Goal: Task Accomplishment & Management: Manage account settings

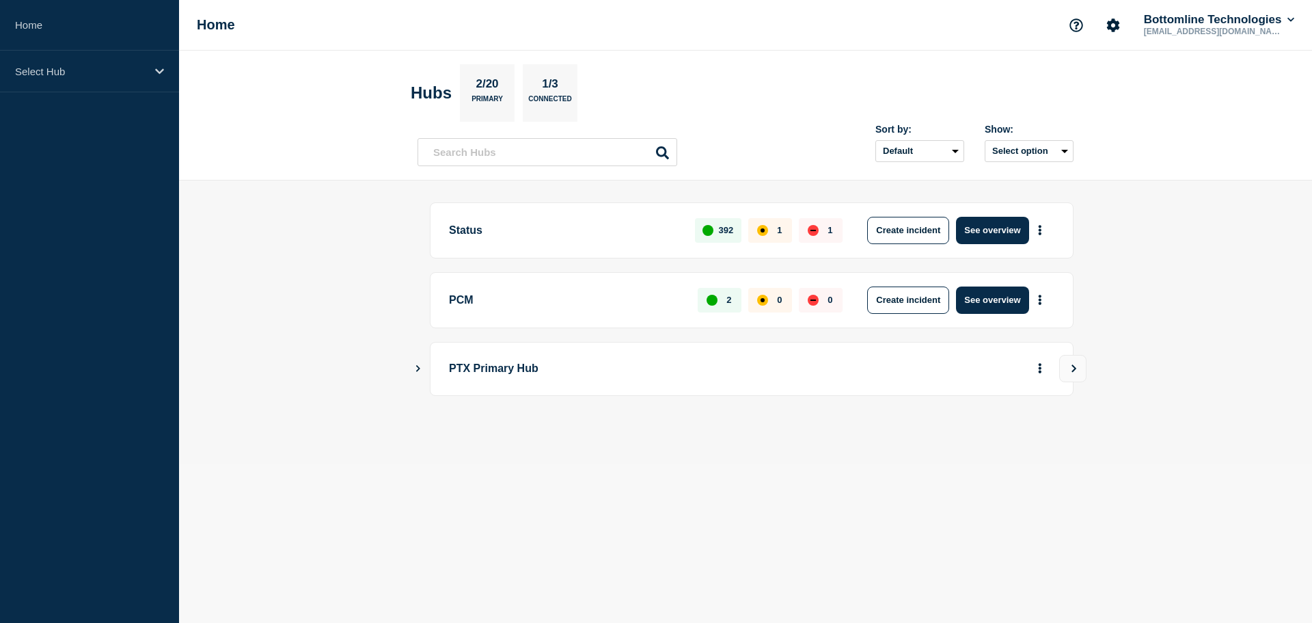
click at [459, 390] on div "PTX Primary Hub" at bounding box center [752, 369] width 644 height 54
click at [425, 371] on div "PTX Primary Hub" at bounding box center [746, 369] width 656 height 54
click at [418, 369] on icon "Show Connected Hubs" at bounding box center [418, 367] width 9 height 7
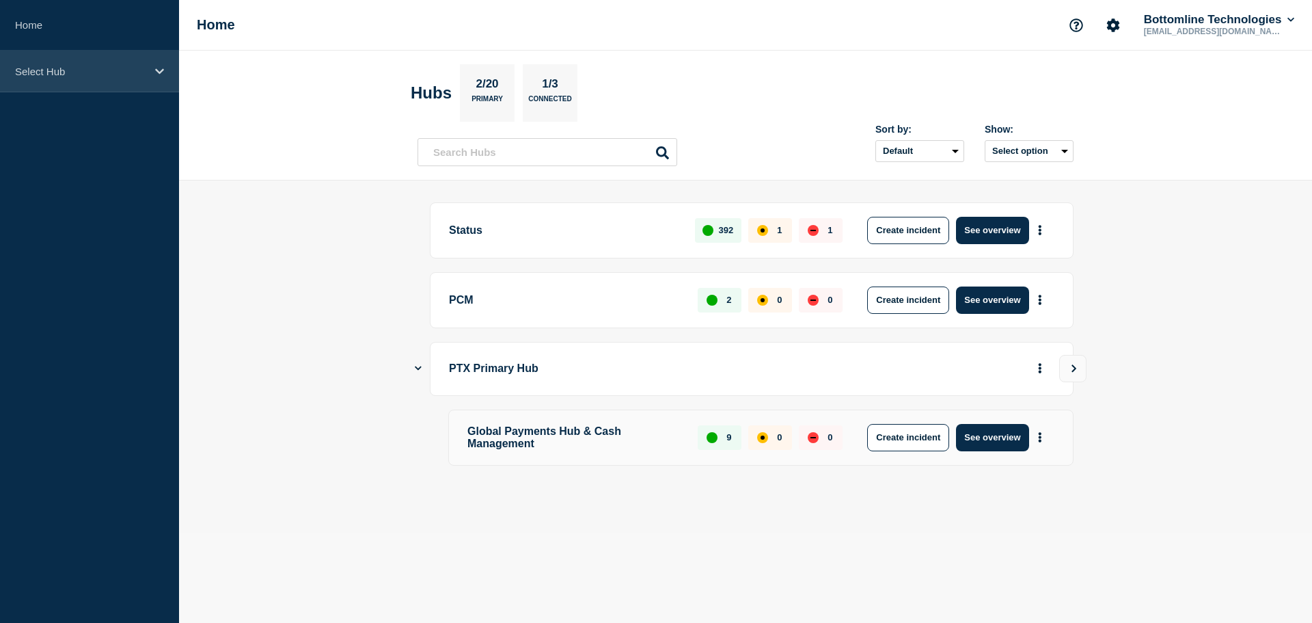
click at [109, 68] on p "Select Hub" at bounding box center [80, 72] width 131 height 12
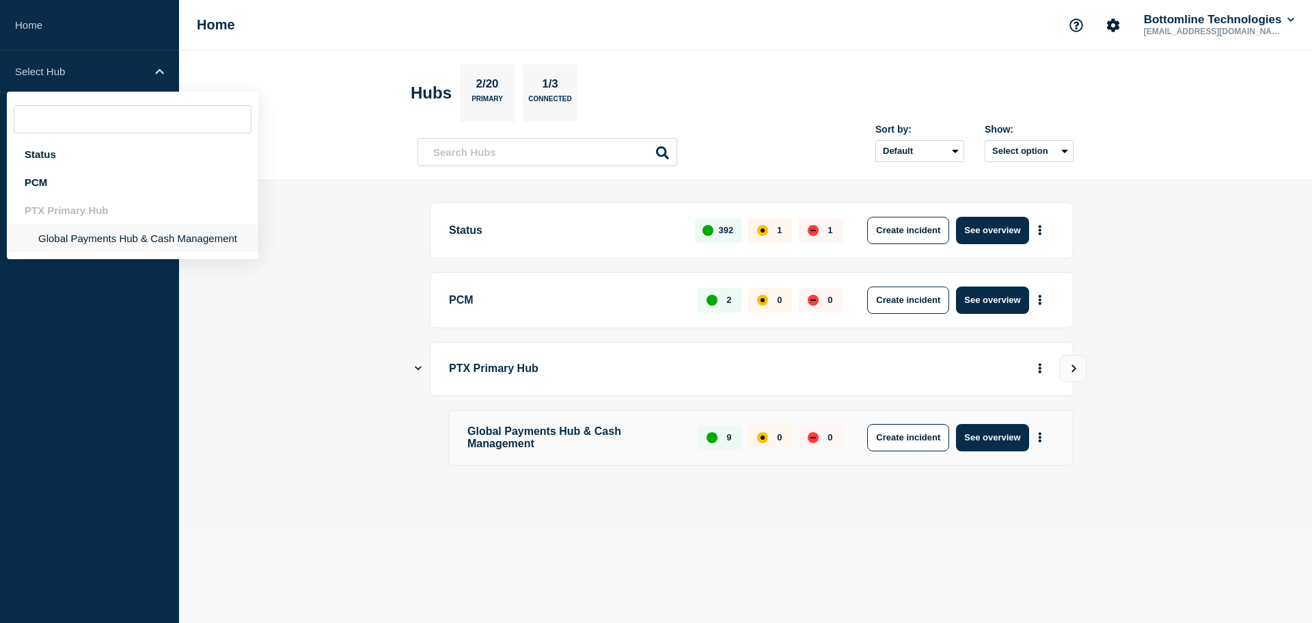
click at [96, 237] on li "Global Payments Hub & Cash Management" at bounding box center [133, 238] width 252 height 28
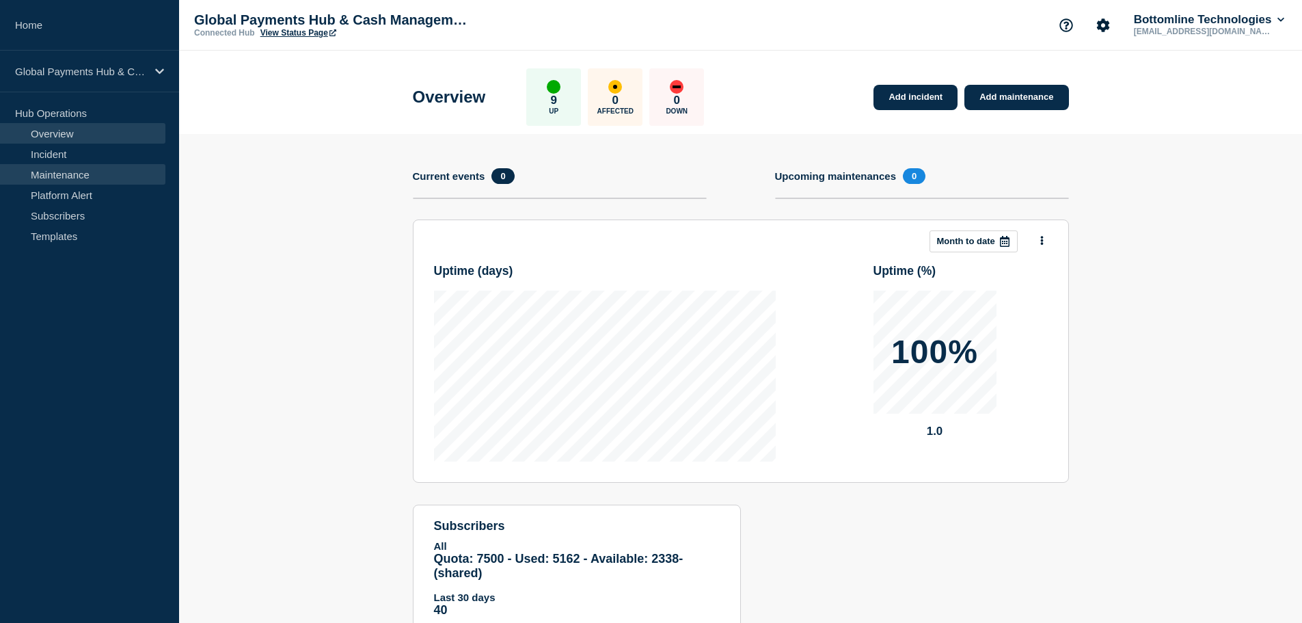
click at [90, 170] on link "Maintenance" at bounding box center [82, 174] width 165 height 21
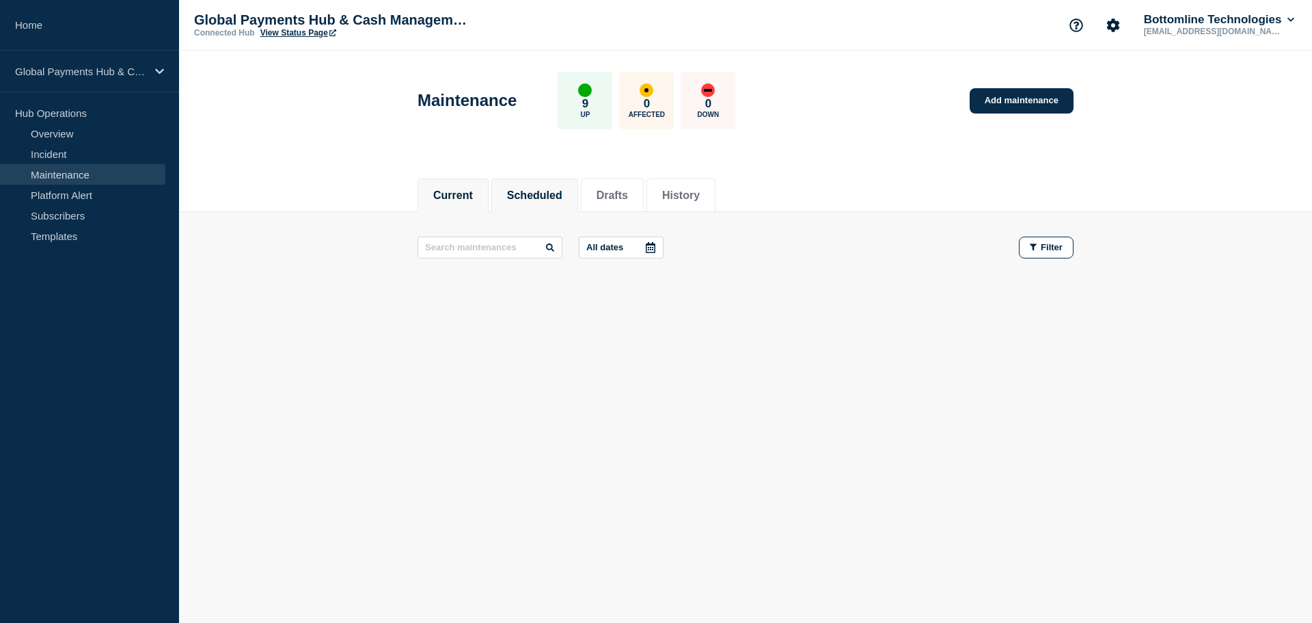
click at [556, 189] on button "Scheduled" at bounding box center [534, 195] width 55 height 12
click at [644, 196] on li "Drafts" at bounding box center [612, 194] width 63 height 33
click at [521, 196] on button "Scheduled" at bounding box center [534, 195] width 55 height 12
click at [122, 170] on link "Maintenance" at bounding box center [82, 174] width 165 height 21
click at [150, 83] on div "Global Payments Hub & Cash Management" at bounding box center [89, 72] width 179 height 42
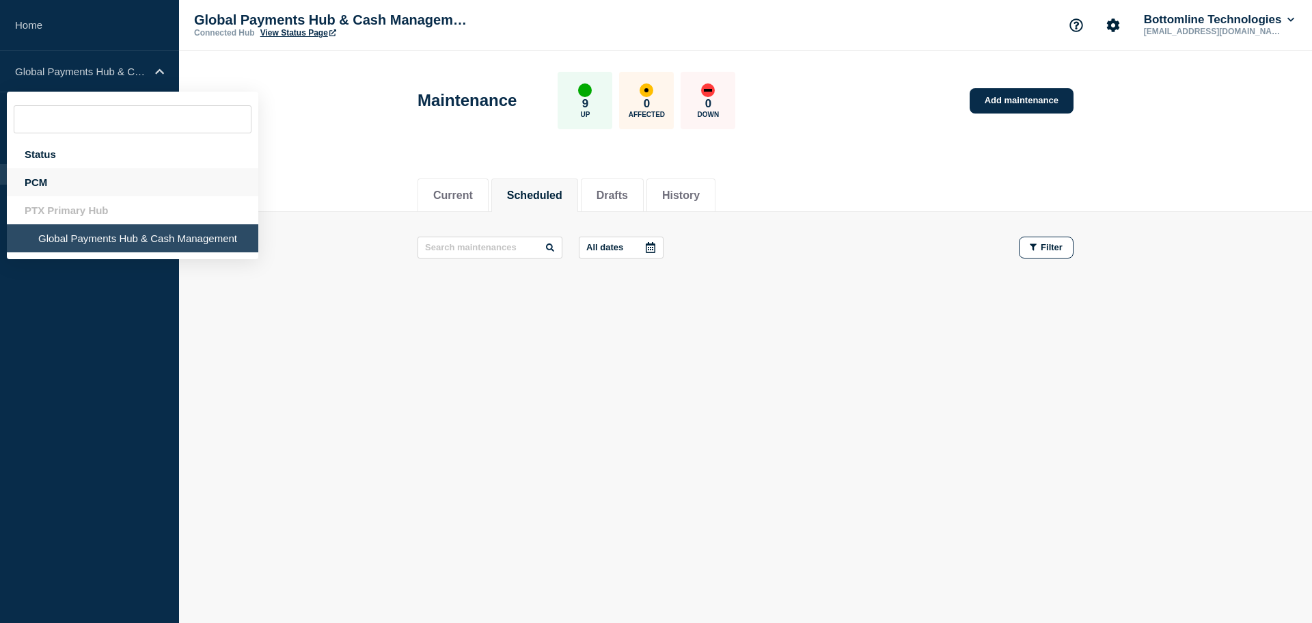
click at [98, 181] on div "PCM" at bounding box center [133, 182] width 252 height 28
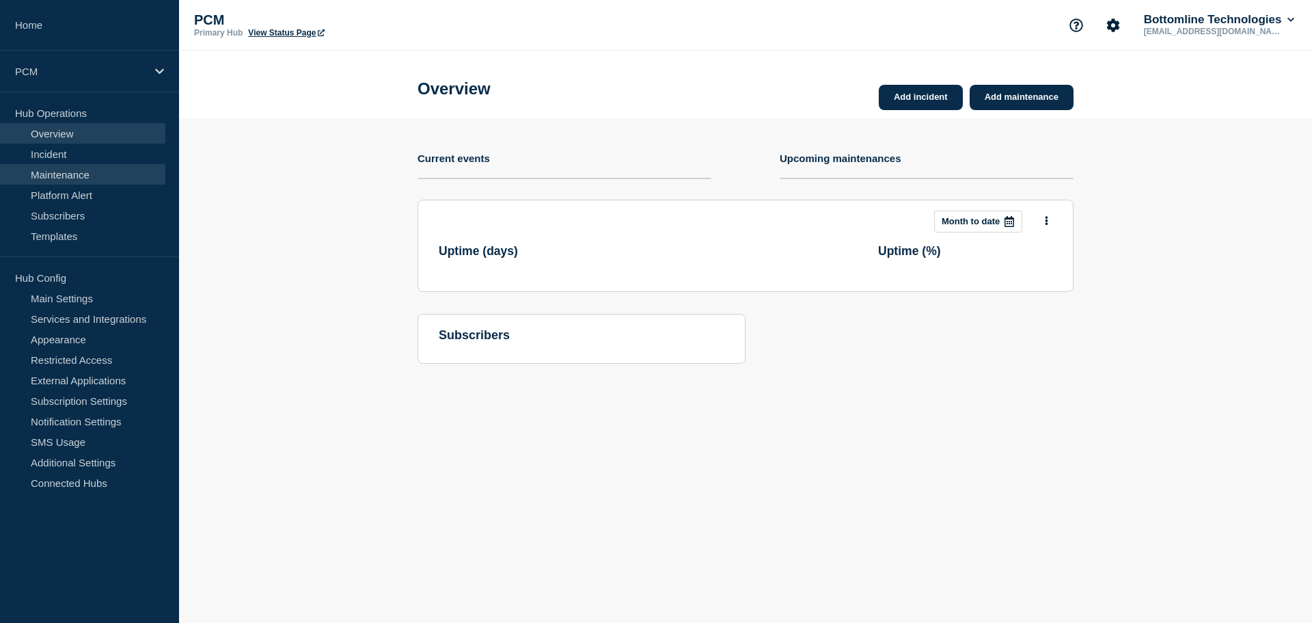
click at [111, 181] on link "Maintenance" at bounding box center [82, 174] width 165 height 21
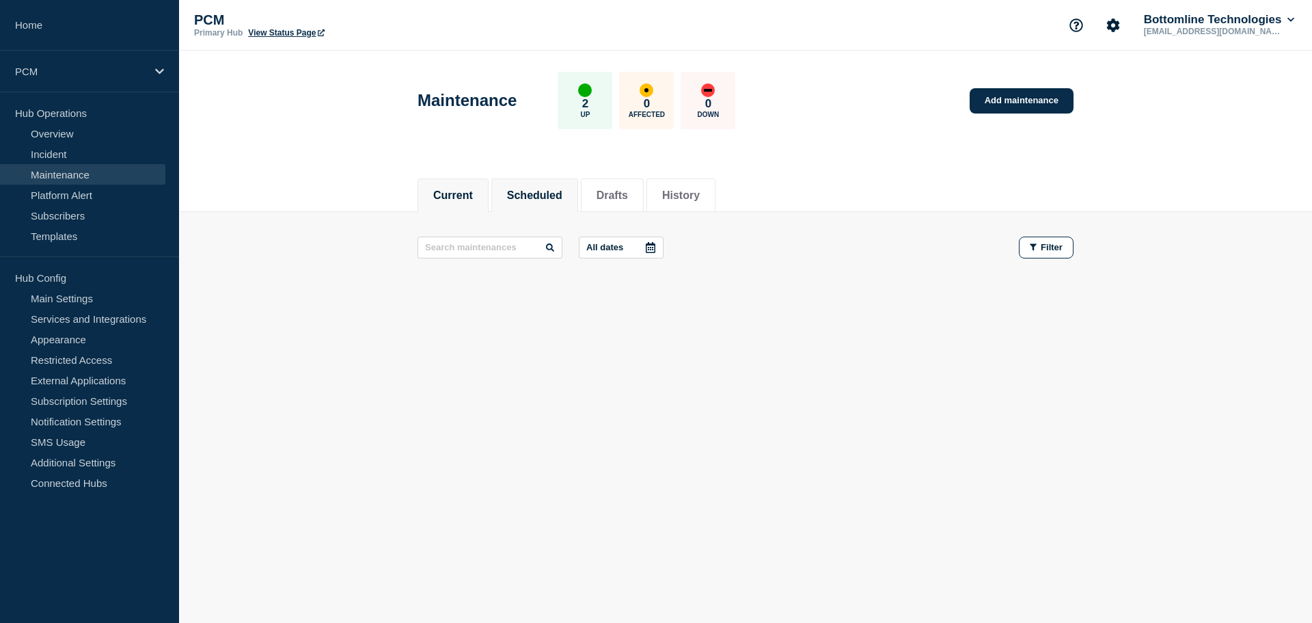
click at [528, 191] on button "Scheduled" at bounding box center [534, 195] width 55 height 12
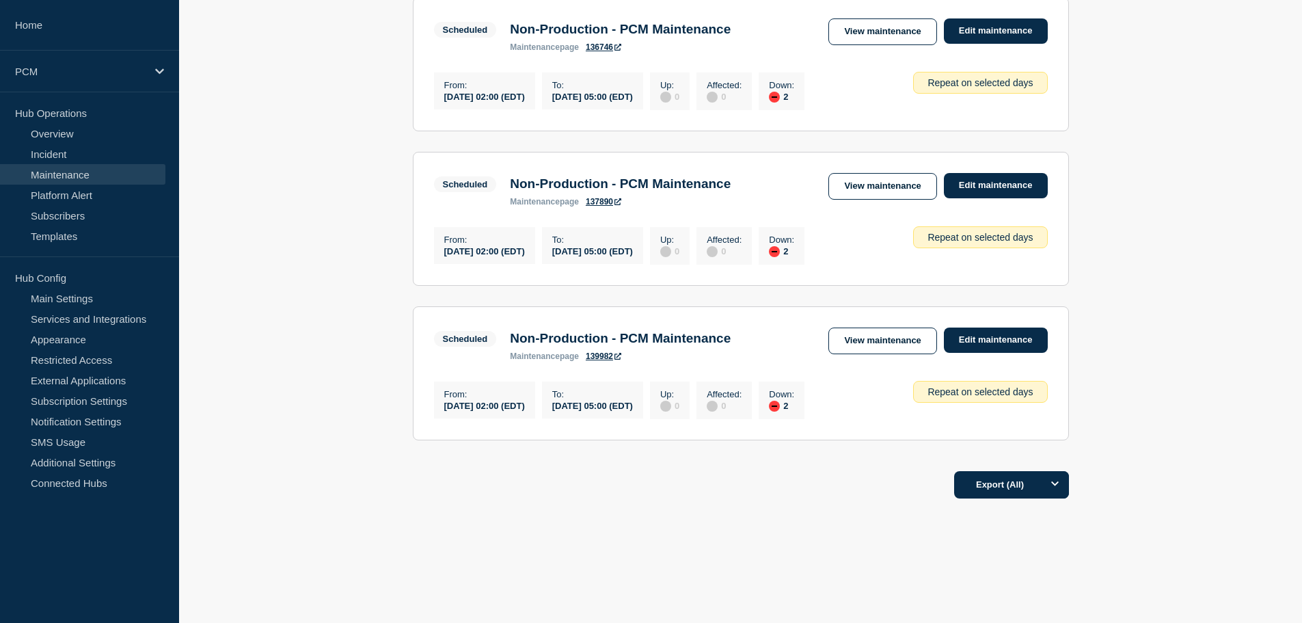
drag, startPoint x: 782, startPoint y: 127, endPoint x: 773, endPoint y: 390, distance: 262.6
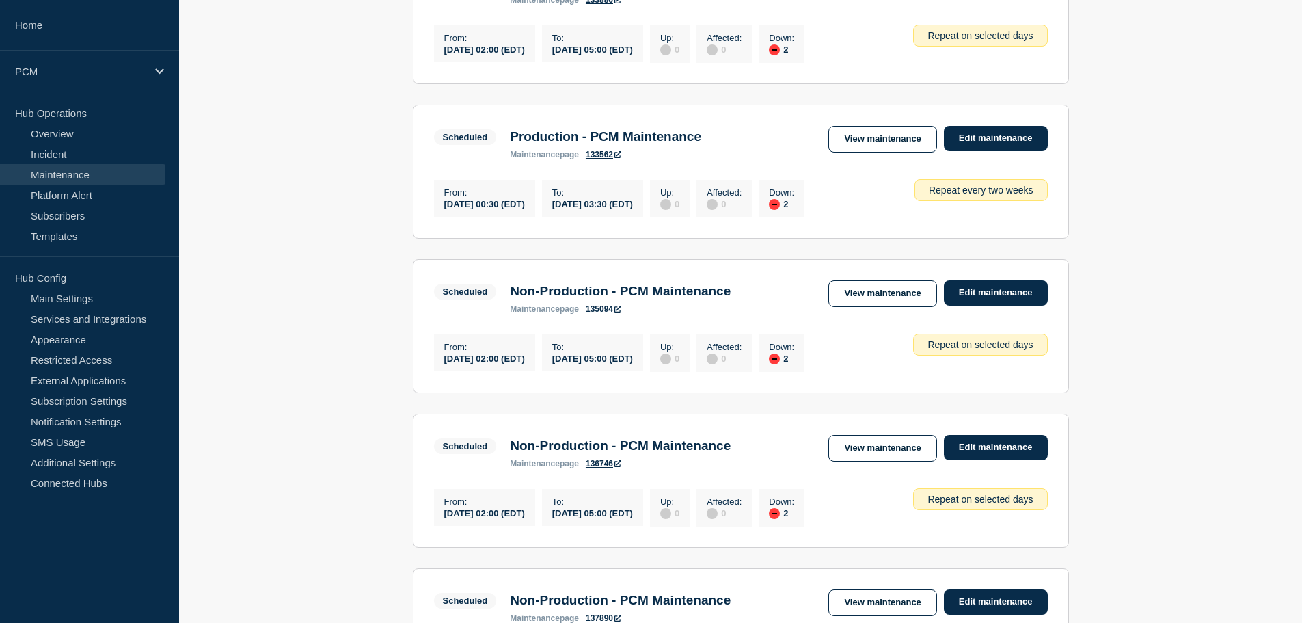
scroll to position [636, 0]
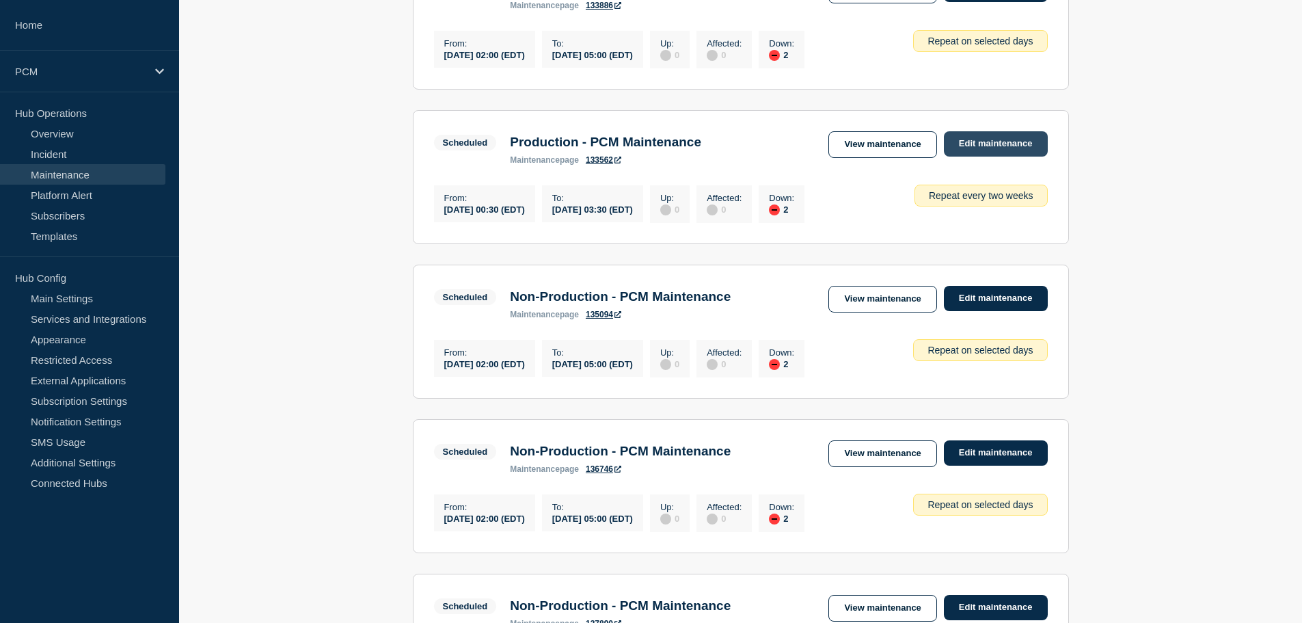
click at [958, 157] on link "Edit maintenance" at bounding box center [996, 143] width 104 height 25
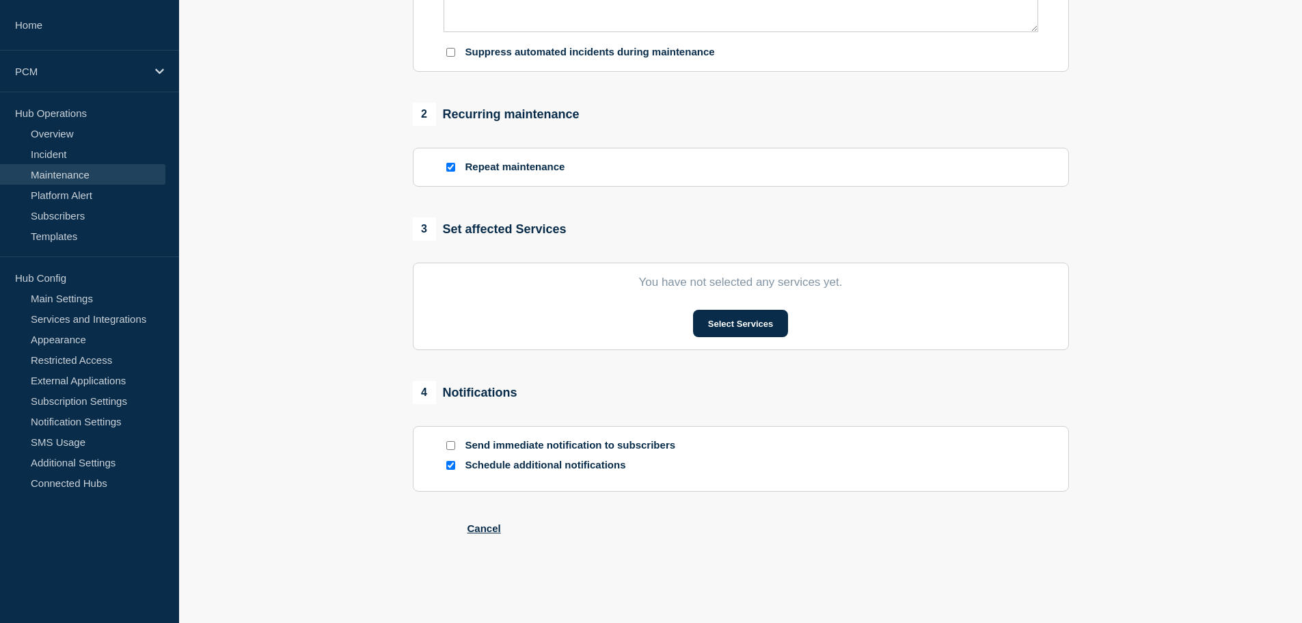
type input "Production - PCM Maintenance"
type input "2025-10-20"
type input "00:30"
type input "2025-10-20"
type input "03:30"
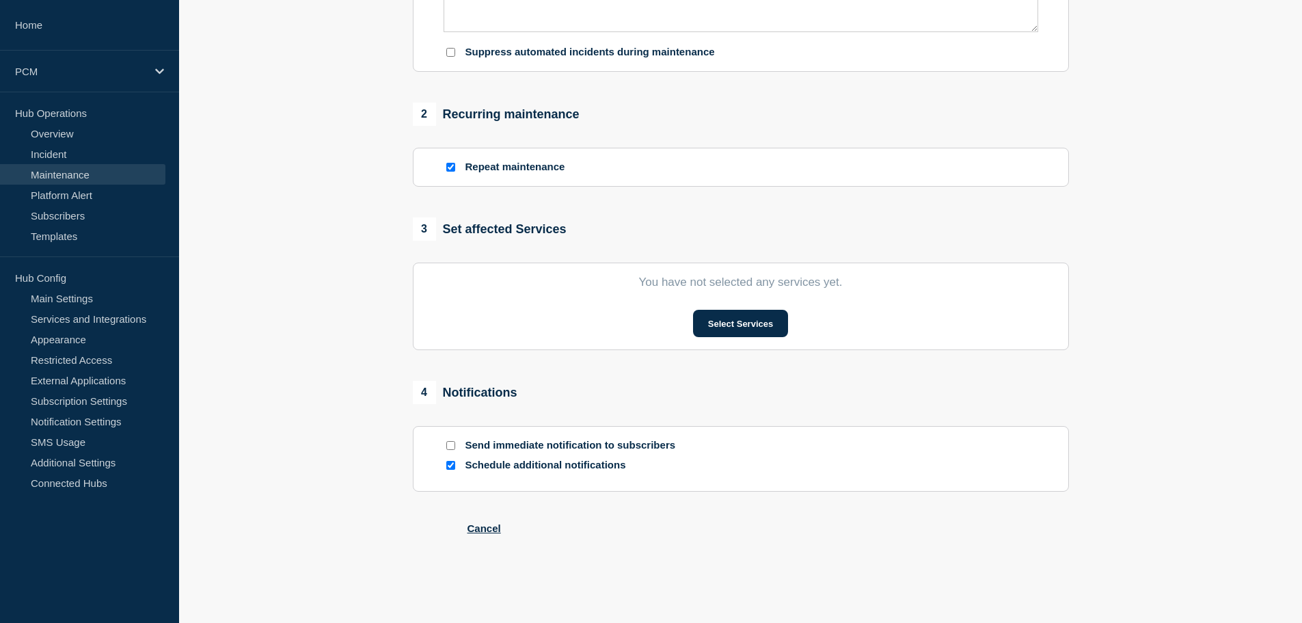
checkbox input "true"
checkbox input "false"
checkbox input "true"
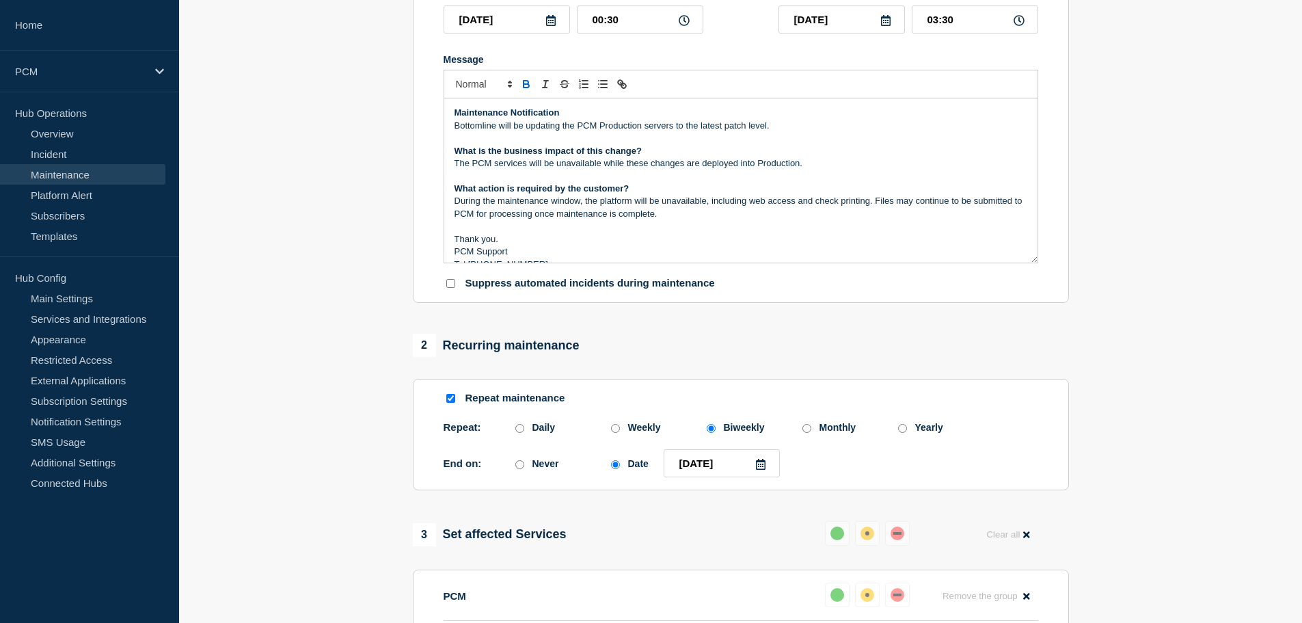
scroll to position [250, 0]
click at [552, 27] on icon at bounding box center [550, 21] width 11 height 11
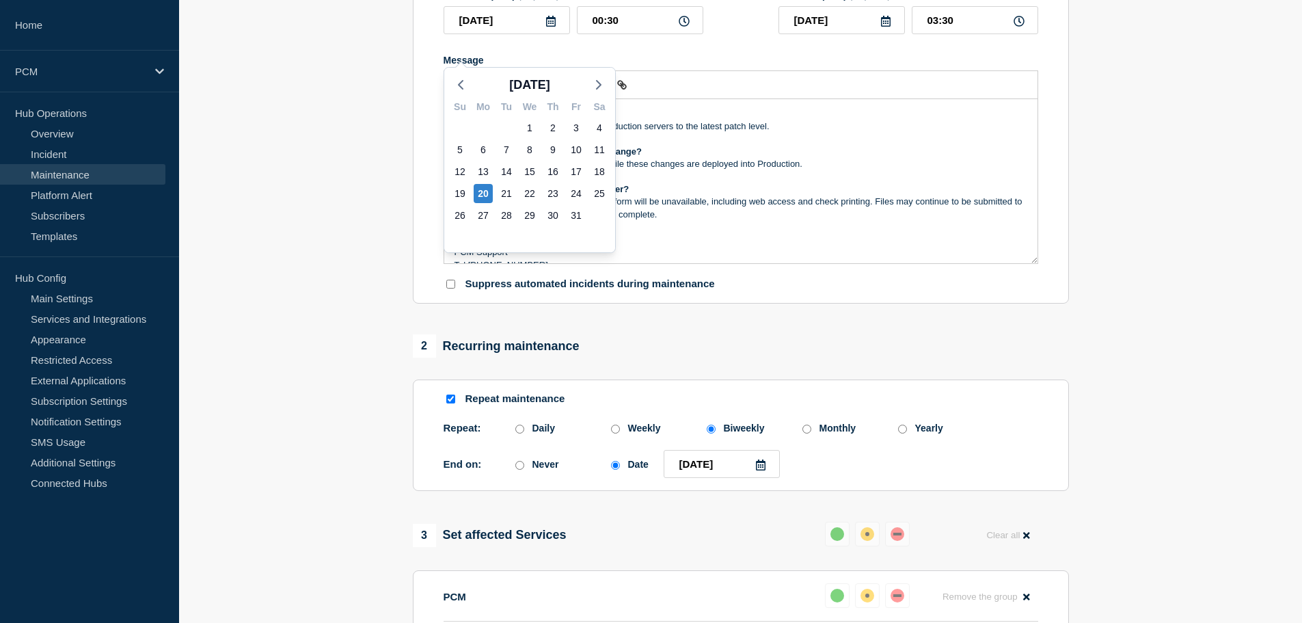
click at [552, 27] on icon at bounding box center [550, 21] width 11 height 11
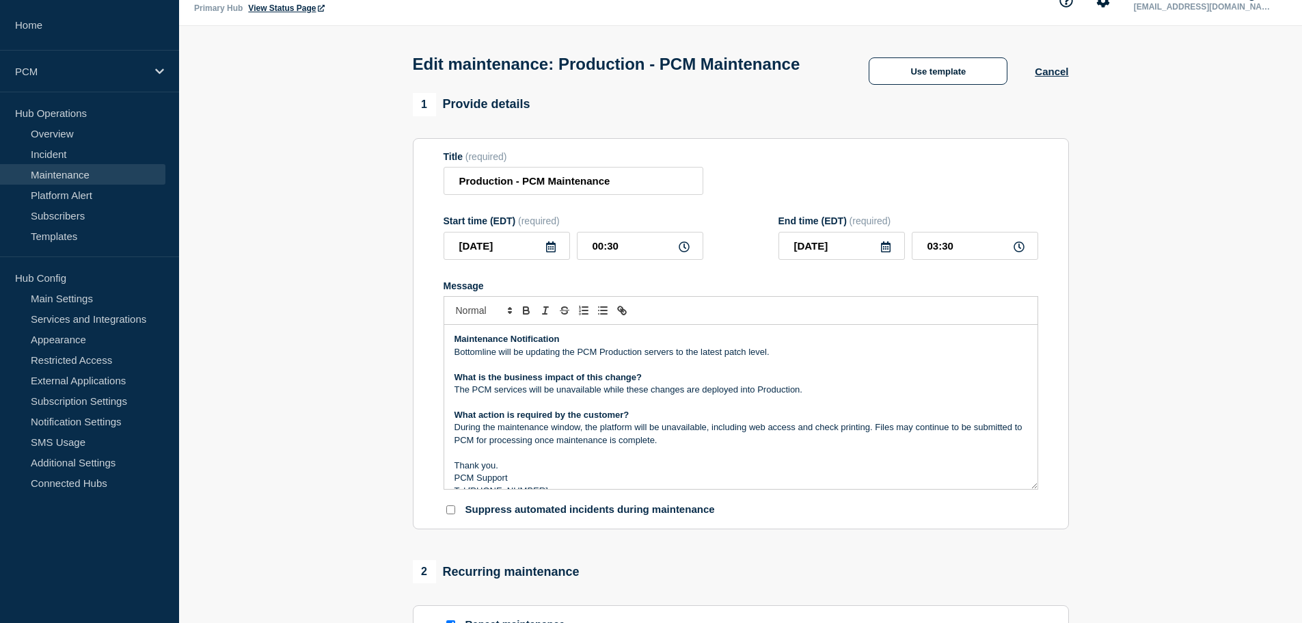
scroll to position [0, 0]
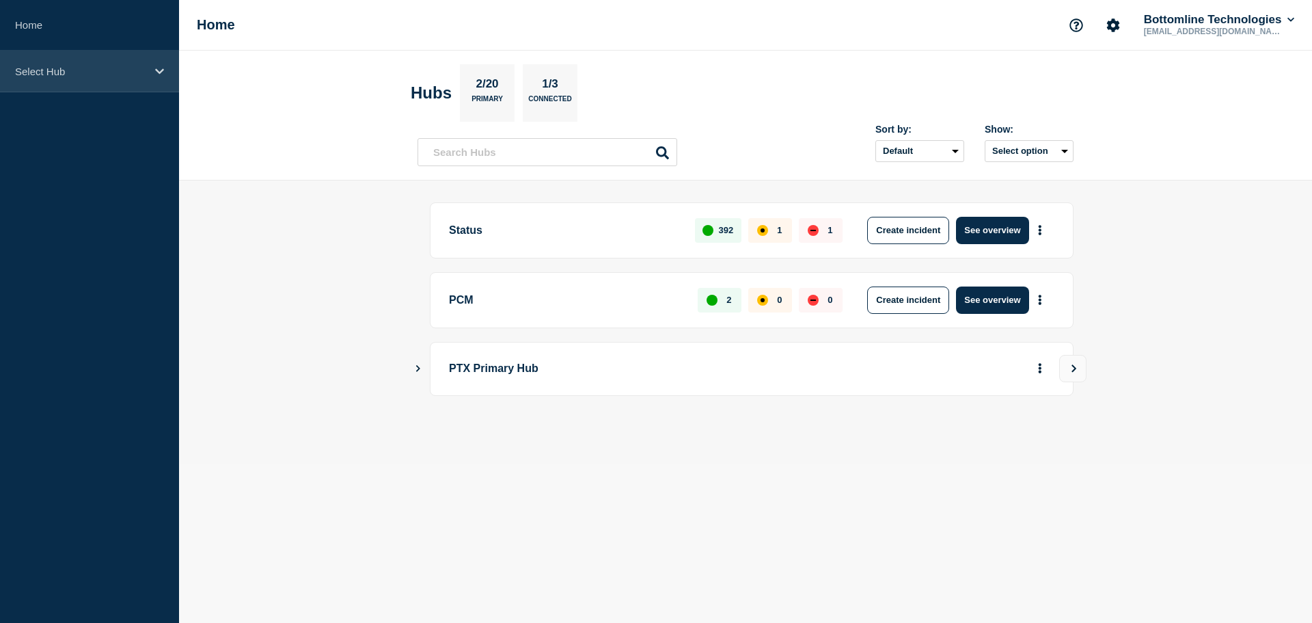
click at [143, 77] on div "Select Hub" at bounding box center [89, 72] width 179 height 42
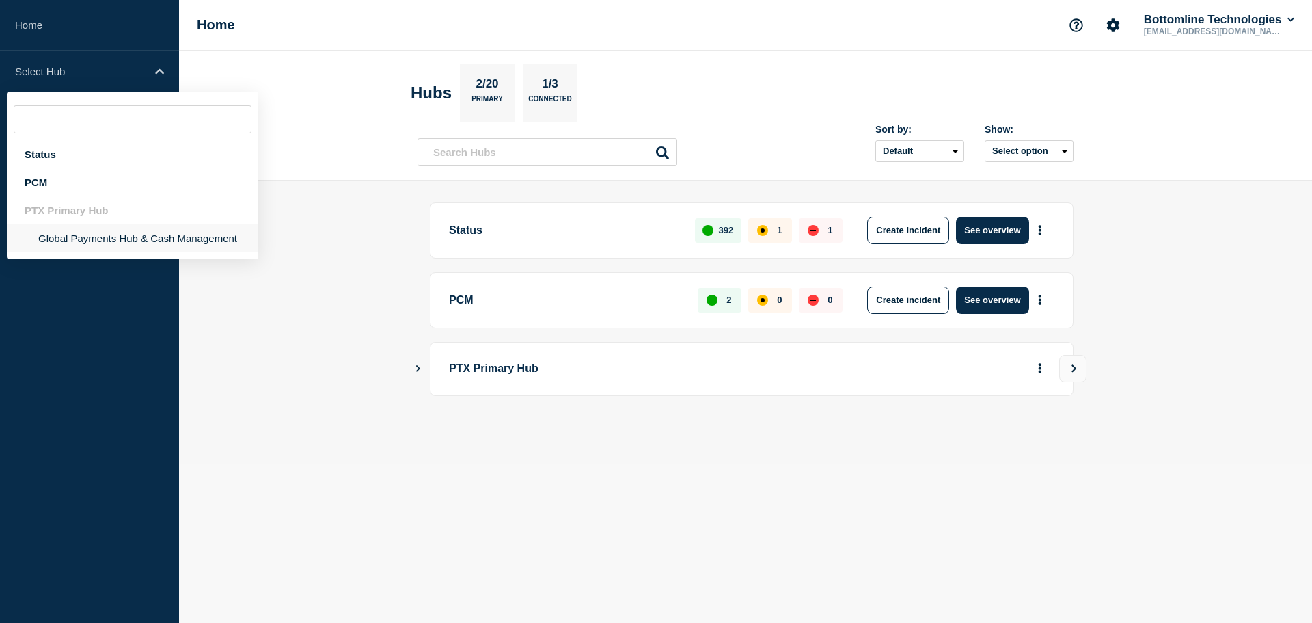
click at [113, 233] on li "Global Payments Hub & Cash Management" at bounding box center [133, 238] width 252 height 28
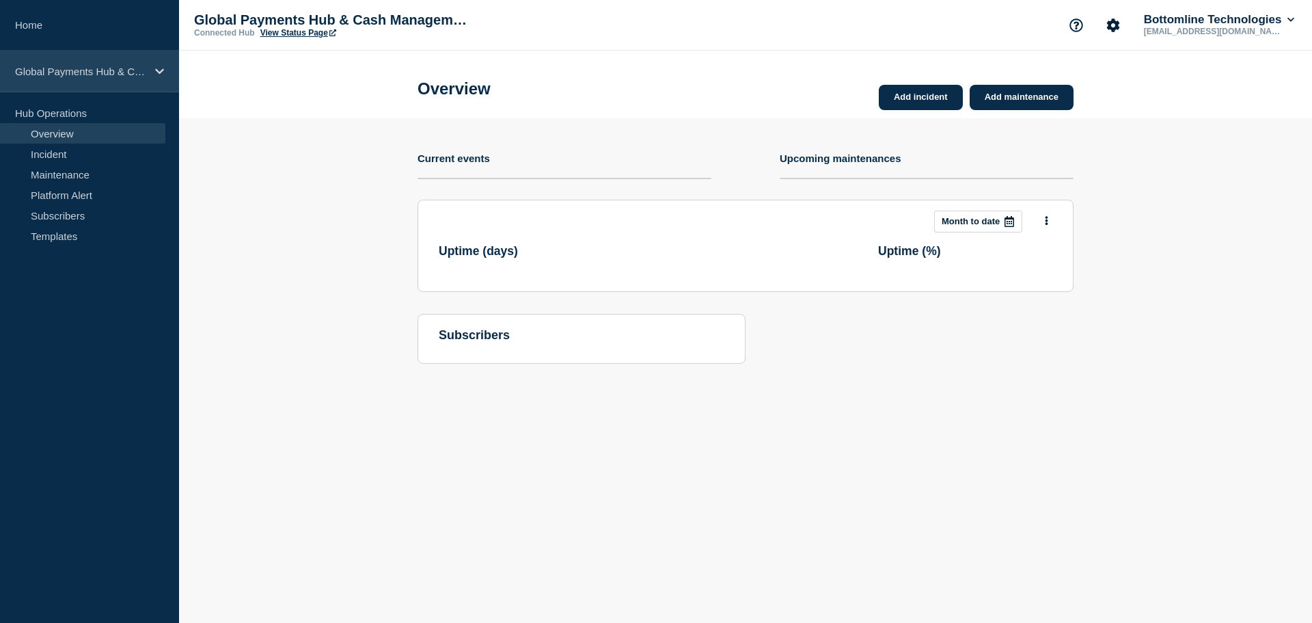
click at [110, 78] on div "Global Payments Hub & Cash Management" at bounding box center [89, 72] width 179 height 42
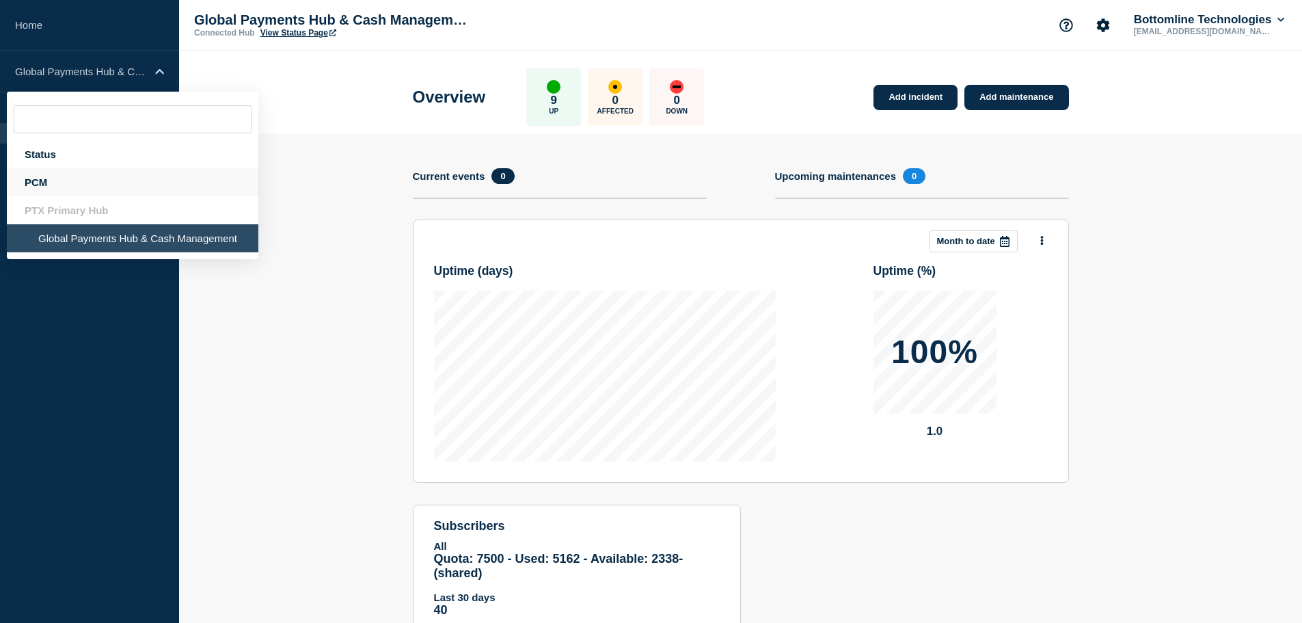
click at [109, 180] on div "PCM" at bounding box center [133, 182] width 252 height 28
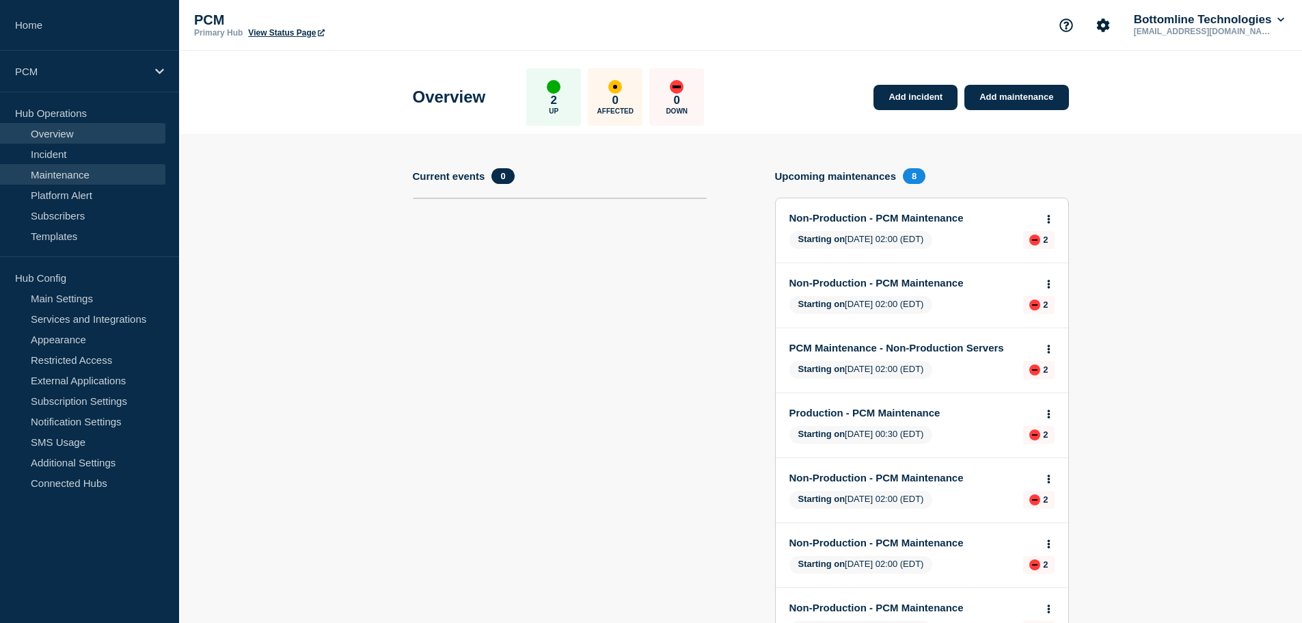
click at [99, 180] on link "Maintenance" at bounding box center [82, 174] width 165 height 21
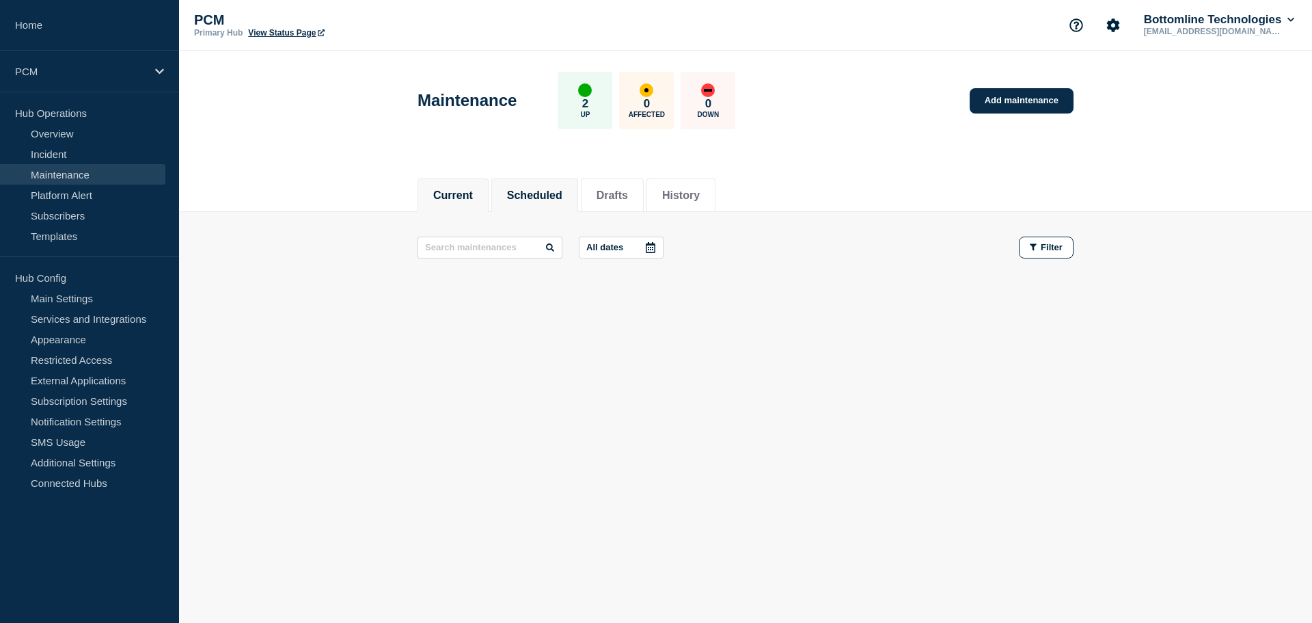
click at [563, 191] on button "Scheduled" at bounding box center [534, 195] width 55 height 12
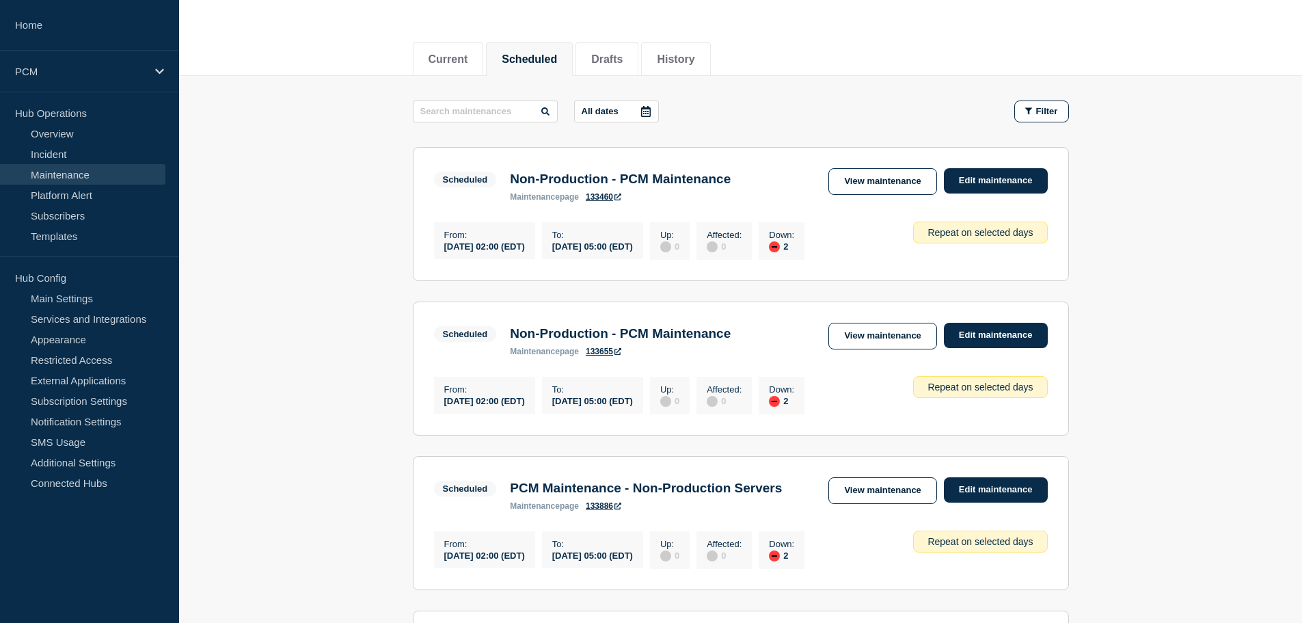
scroll to position [137, 0]
click at [552, 329] on h3 "Non-Production - PCM Maintenance" at bounding box center [620, 332] width 221 height 15
click at [562, 310] on section "Scheduled Non-Production - PCM Maintenance maintenance page 133655 View mainten…" at bounding box center [741, 368] width 656 height 134
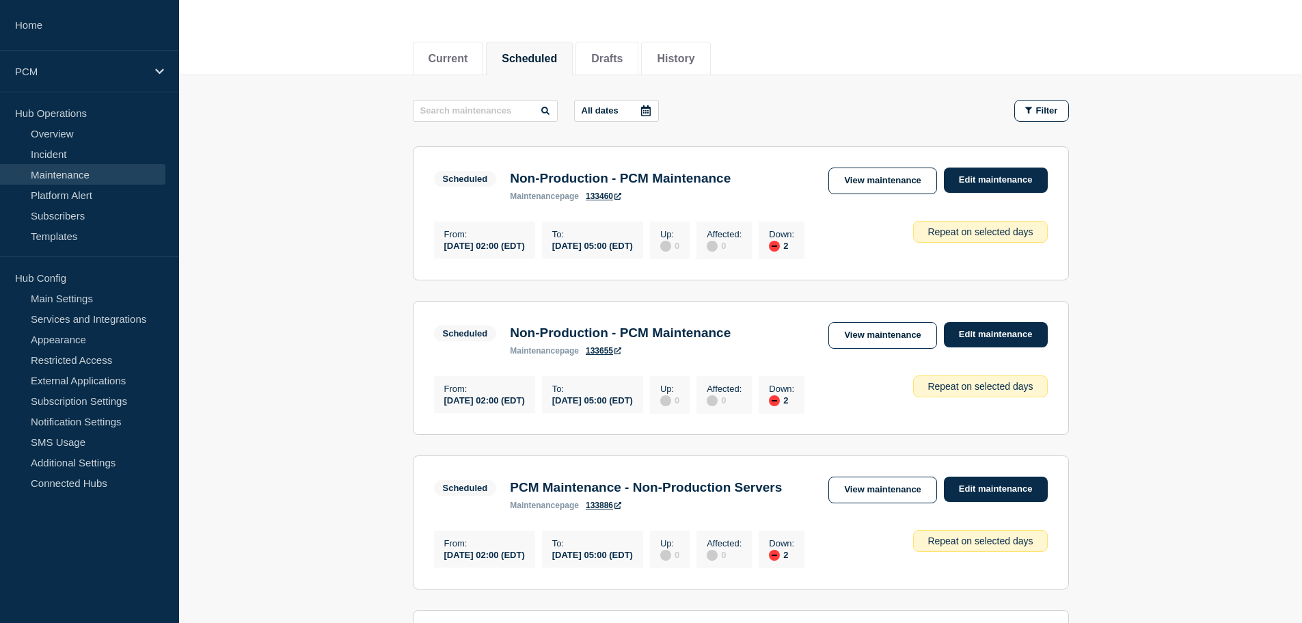
scroll to position [200, 0]
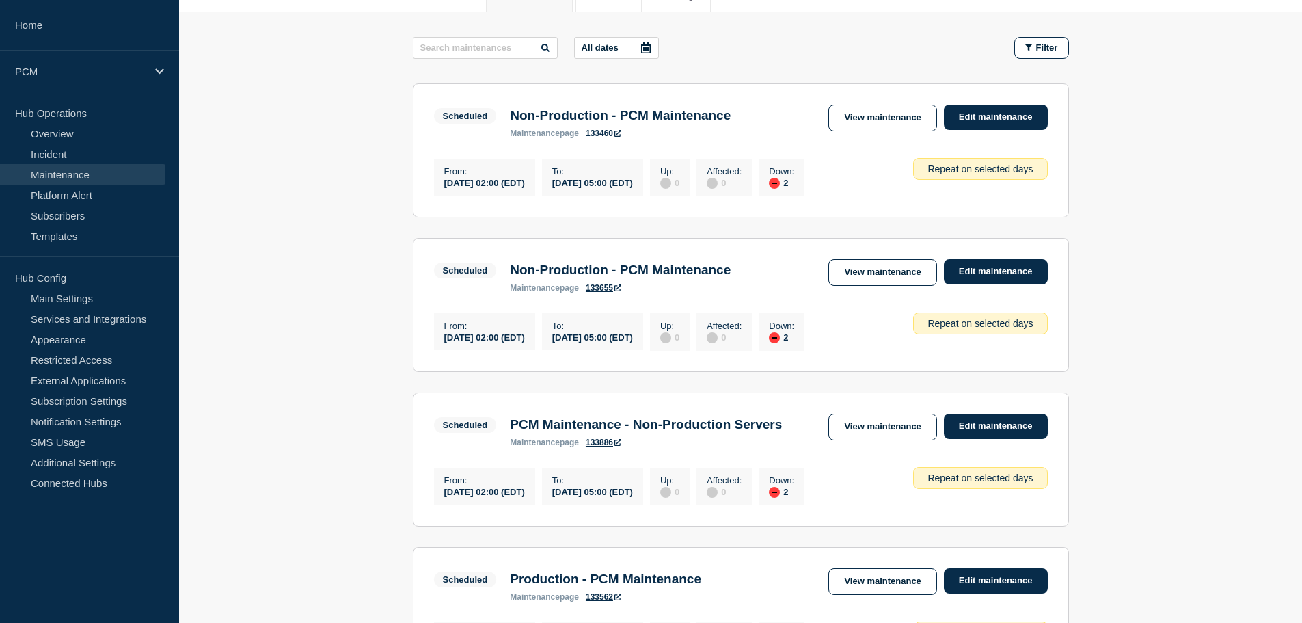
drag, startPoint x: 563, startPoint y: 304, endPoint x: 563, endPoint y: 353, distance: 49.9
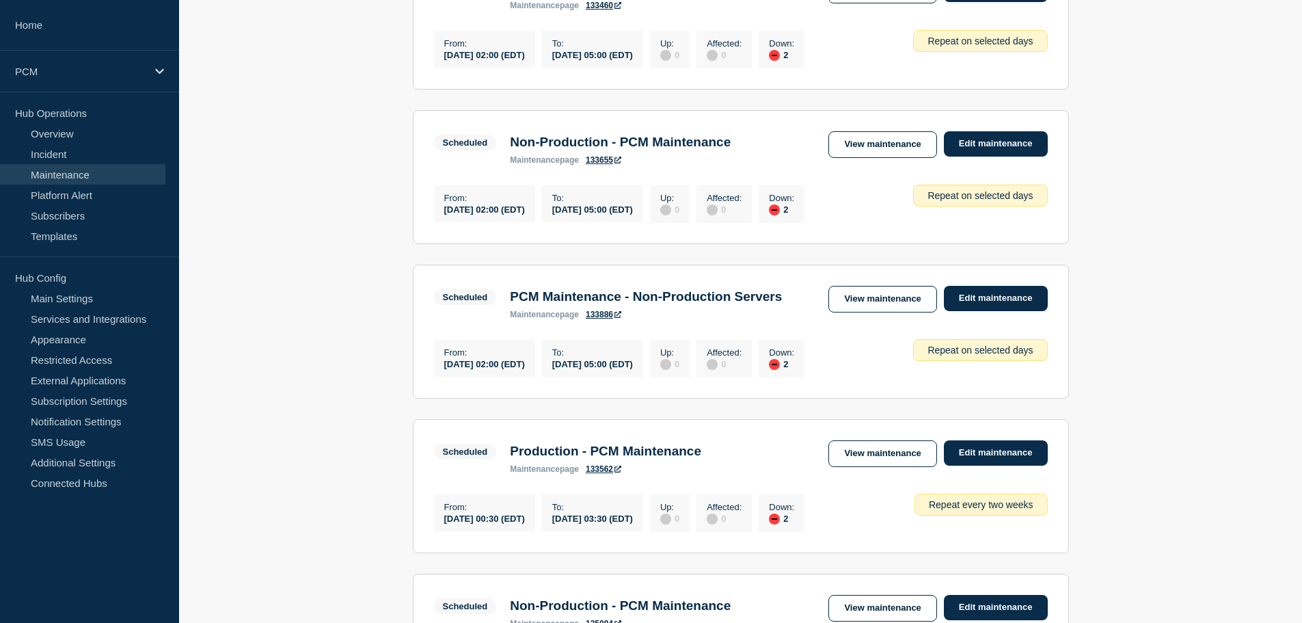
drag, startPoint x: 580, startPoint y: 344, endPoint x: 580, endPoint y: 417, distance: 73.1
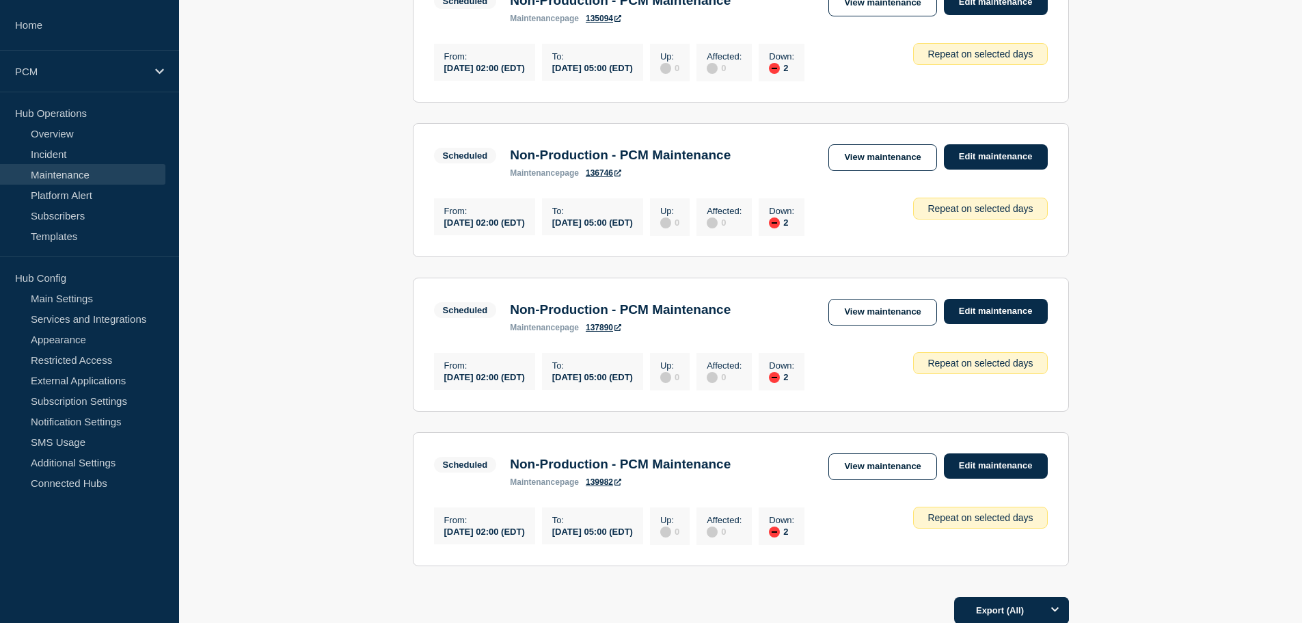
scroll to position [778, 0]
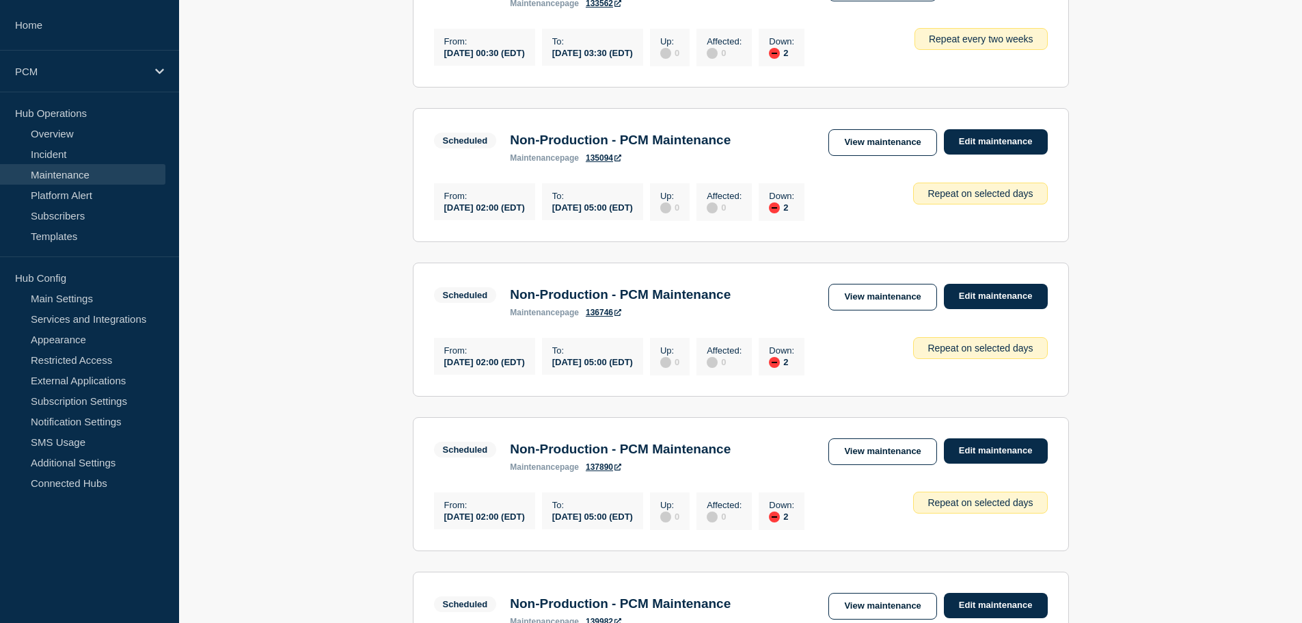
drag, startPoint x: 723, startPoint y: 529, endPoint x: 696, endPoint y: 442, distance: 90.8
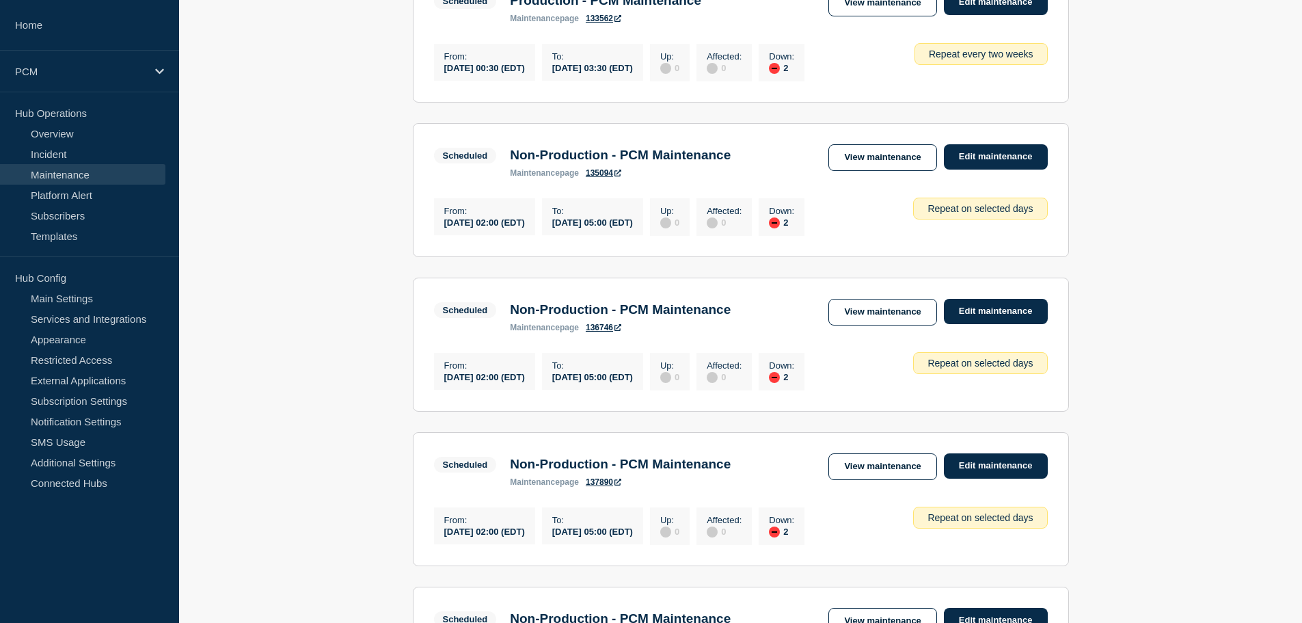
click at [632, 477] on ul "Scheduled 2 Down Non-Production - PCM Maintenance From [DATE] 02:00 (EDT) To [D…" at bounding box center [741, 112] width 656 height 1215
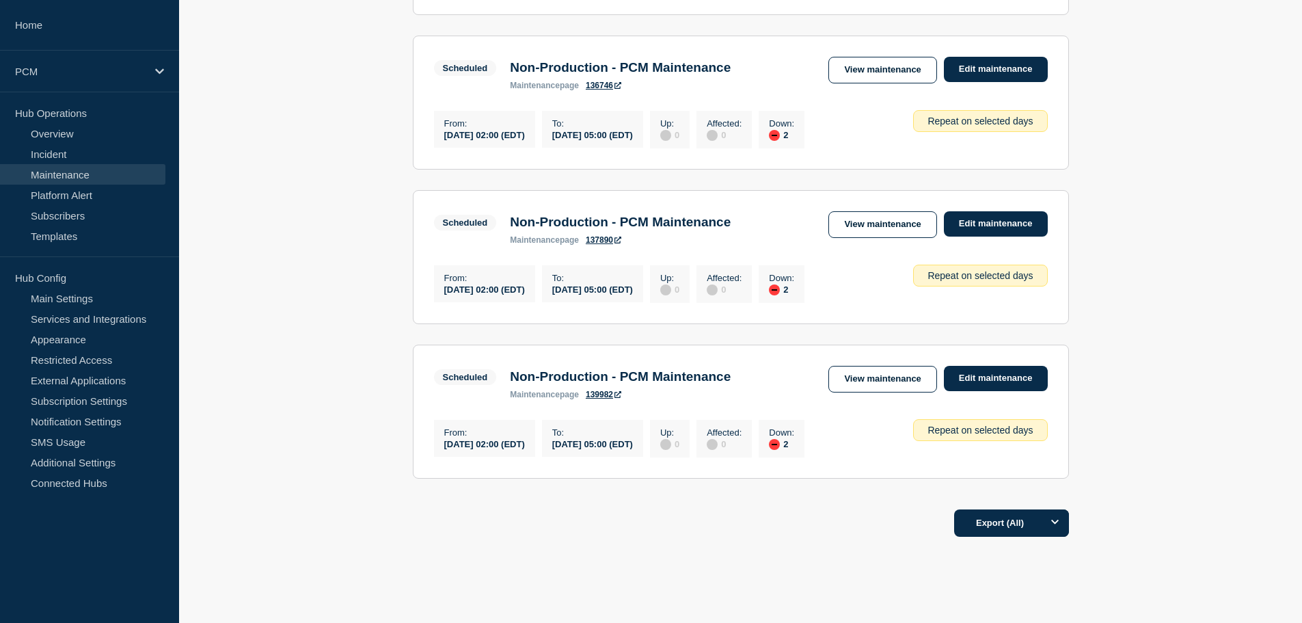
scroll to position [1016, 0]
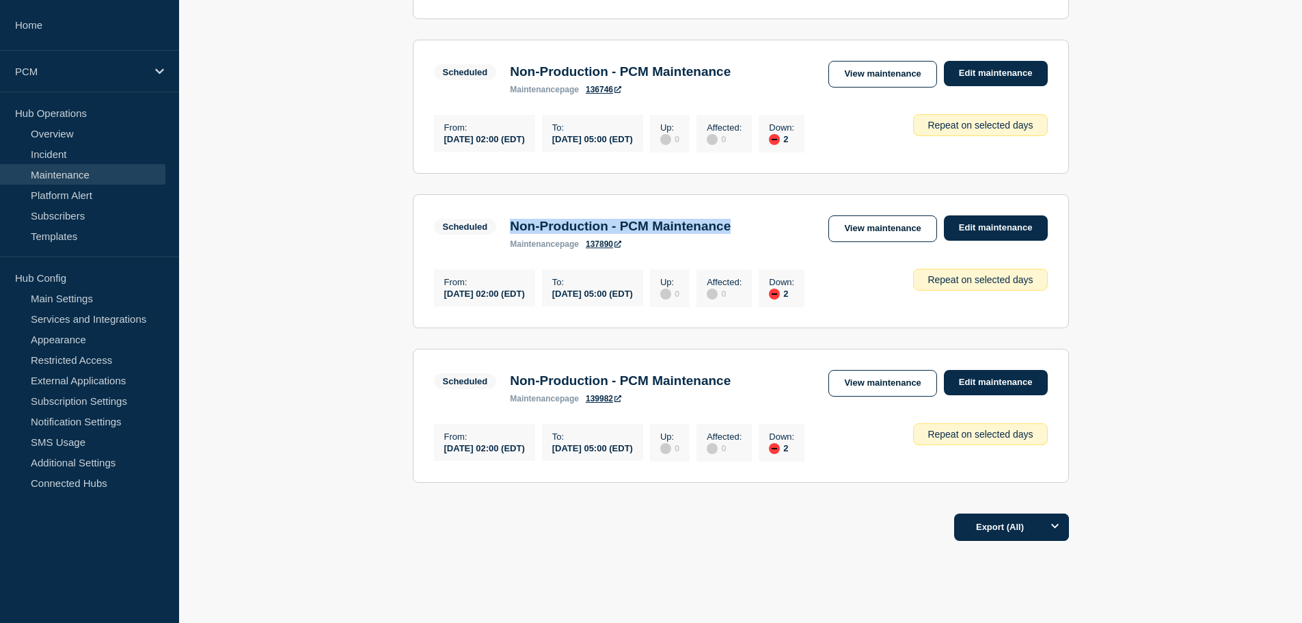
drag, startPoint x: 769, startPoint y: 280, endPoint x: 510, endPoint y: 275, distance: 259.1
click at [510, 249] on div "Scheduled Non-Production - PCM Maintenance maintenance page 137890 View mainten…" at bounding box center [741, 231] width 614 height 33
copy h3 "Non-Production - PCM Maintenance"
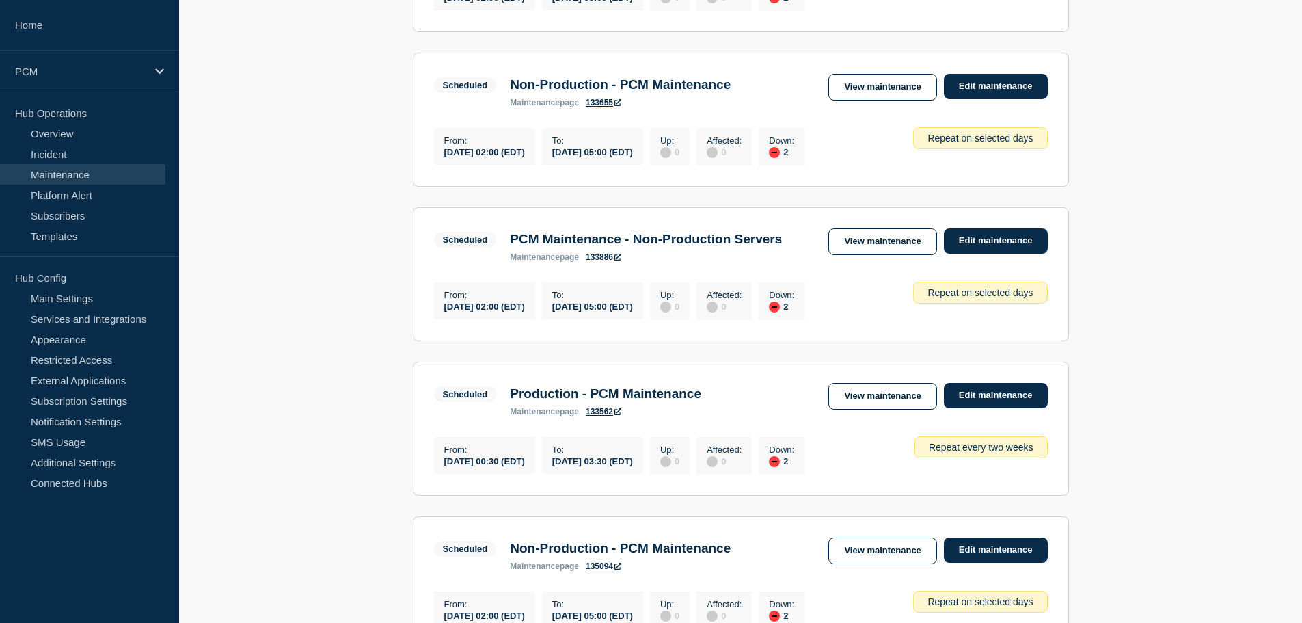
scroll to position [363, 0]
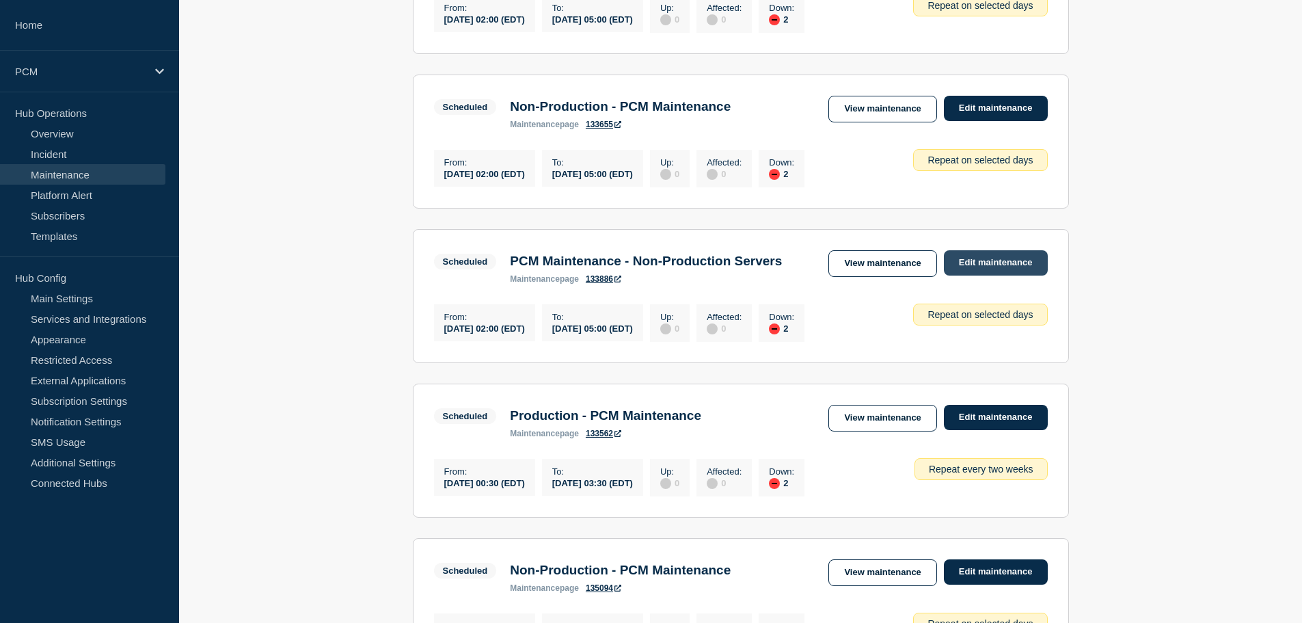
click at [1027, 275] on link "Edit maintenance" at bounding box center [996, 262] width 104 height 25
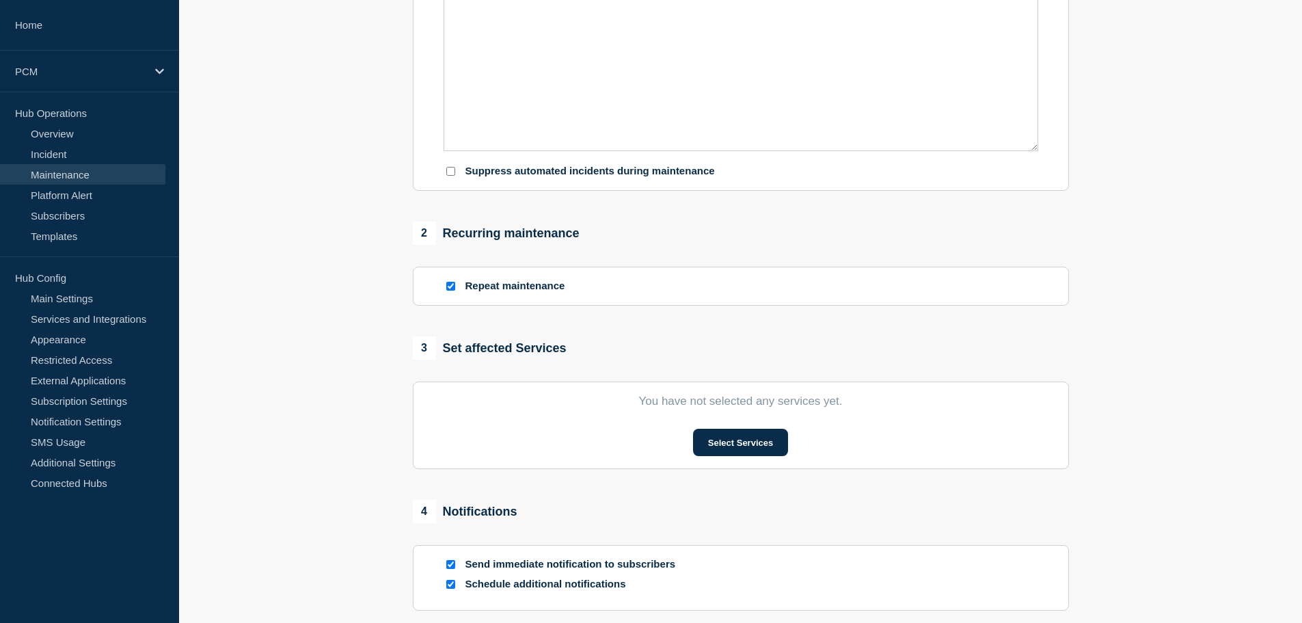
type input "PCM Maintenance - Non-Production Servers"
type input "[DATE]"
type input "02:00"
type input "[DATE]"
type input "05:00"
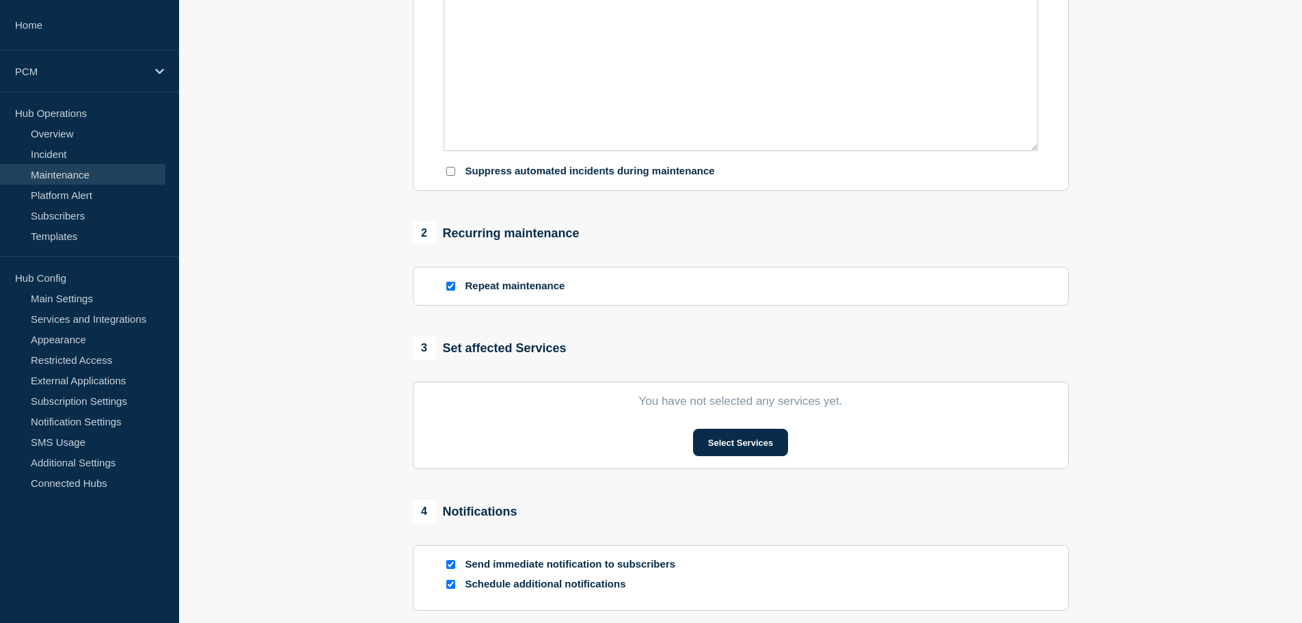
checkbox input "true"
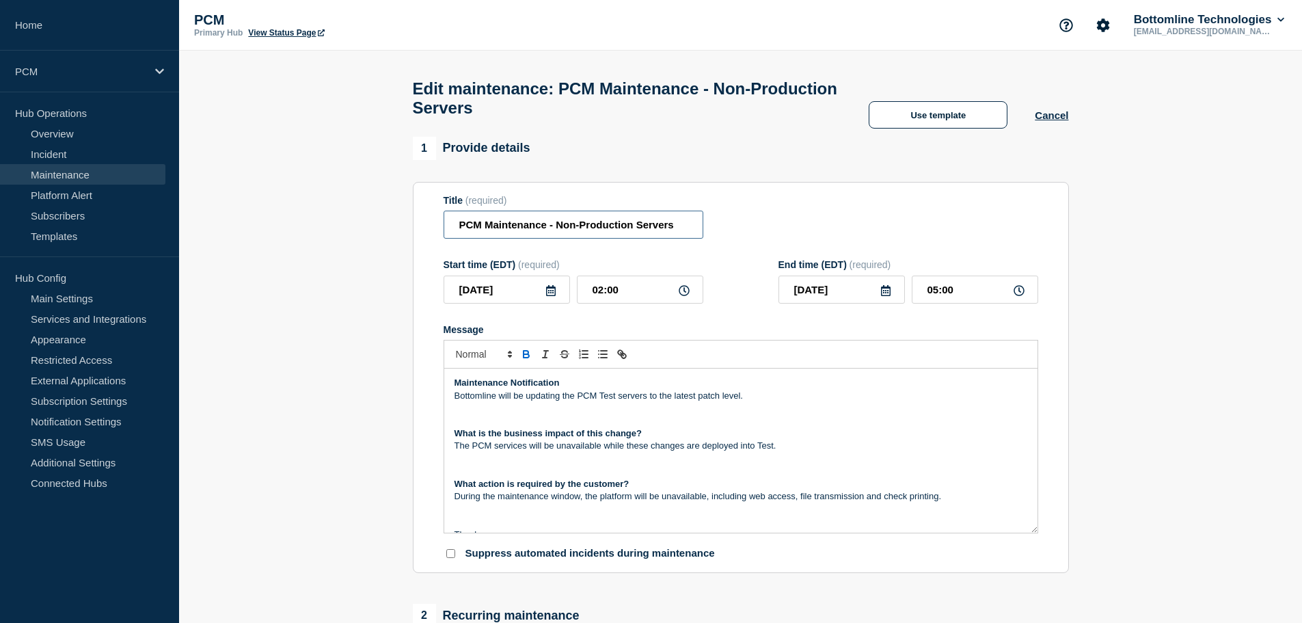
drag, startPoint x: 675, startPoint y: 225, endPoint x: 438, endPoint y: 245, distance: 237.3
click at [438, 245] on section "Title (required) PCM Maintenance - Non-Production Servers Start time (EDT) (req…" at bounding box center [741, 378] width 656 height 392
paste input "Non-Production - PCM Maintenance"
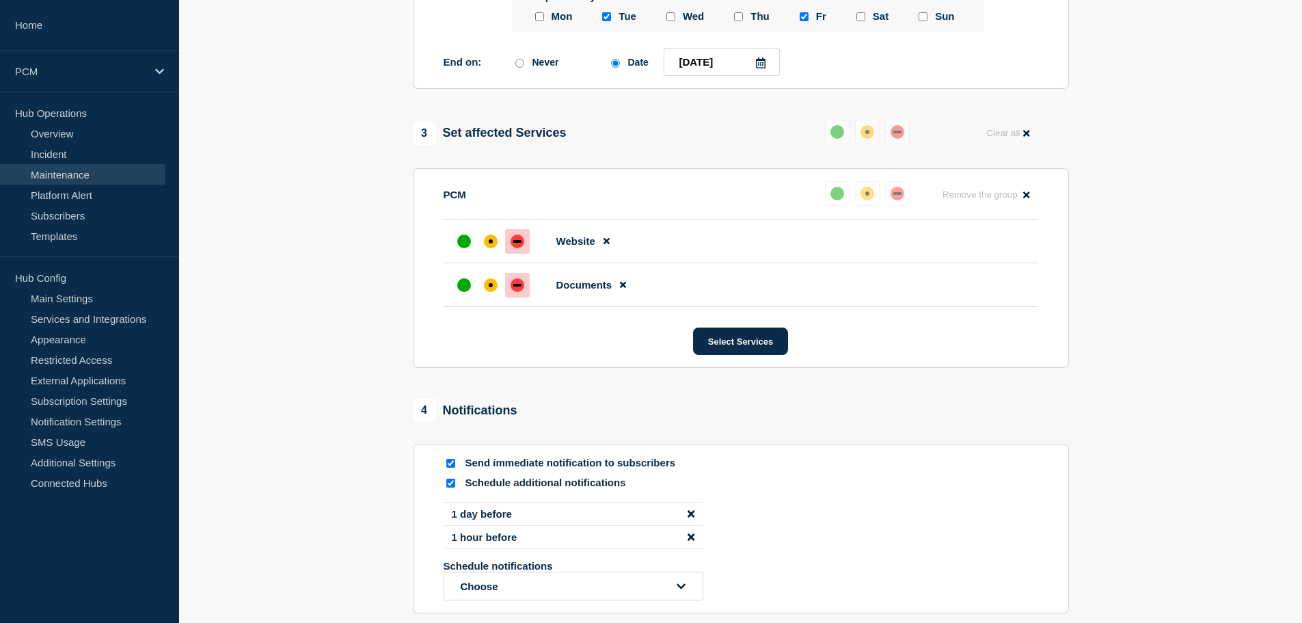
scroll to position [752, 0]
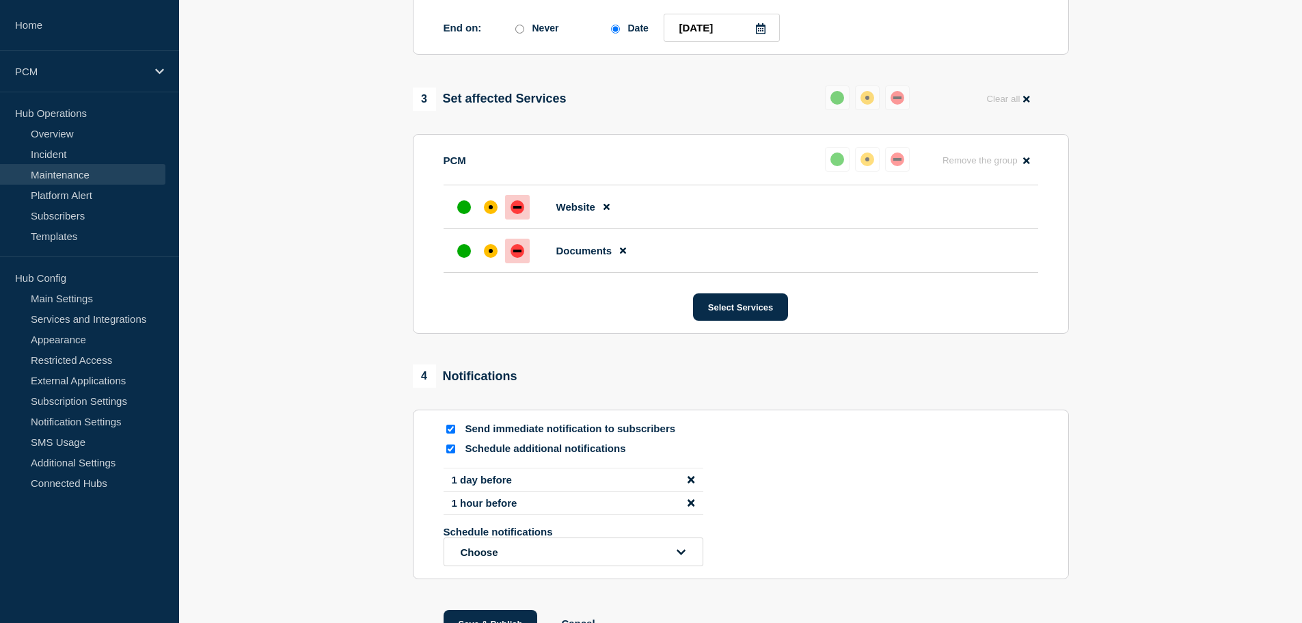
type input "Non-Production - PCM Maintenance"
click at [451, 433] on input "Send immediate notification to subscribers" at bounding box center [450, 429] width 9 height 9
checkbox input "false"
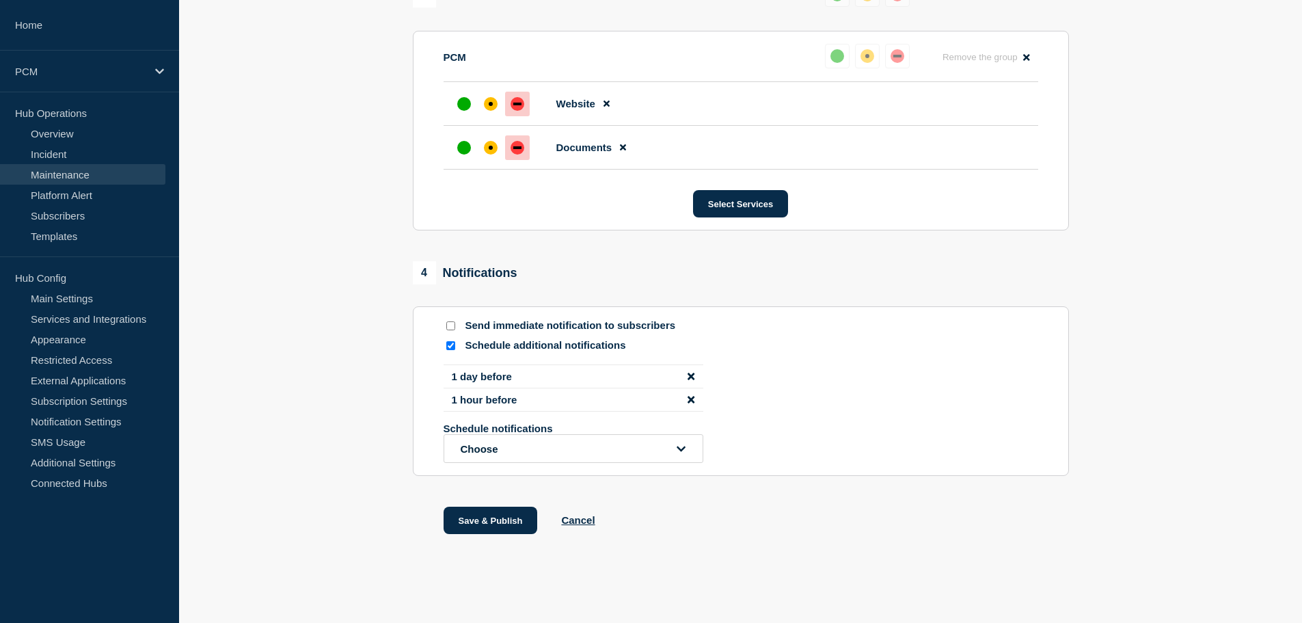
drag, startPoint x: 537, startPoint y: 390, endPoint x: 545, endPoint y: 479, distance: 89.3
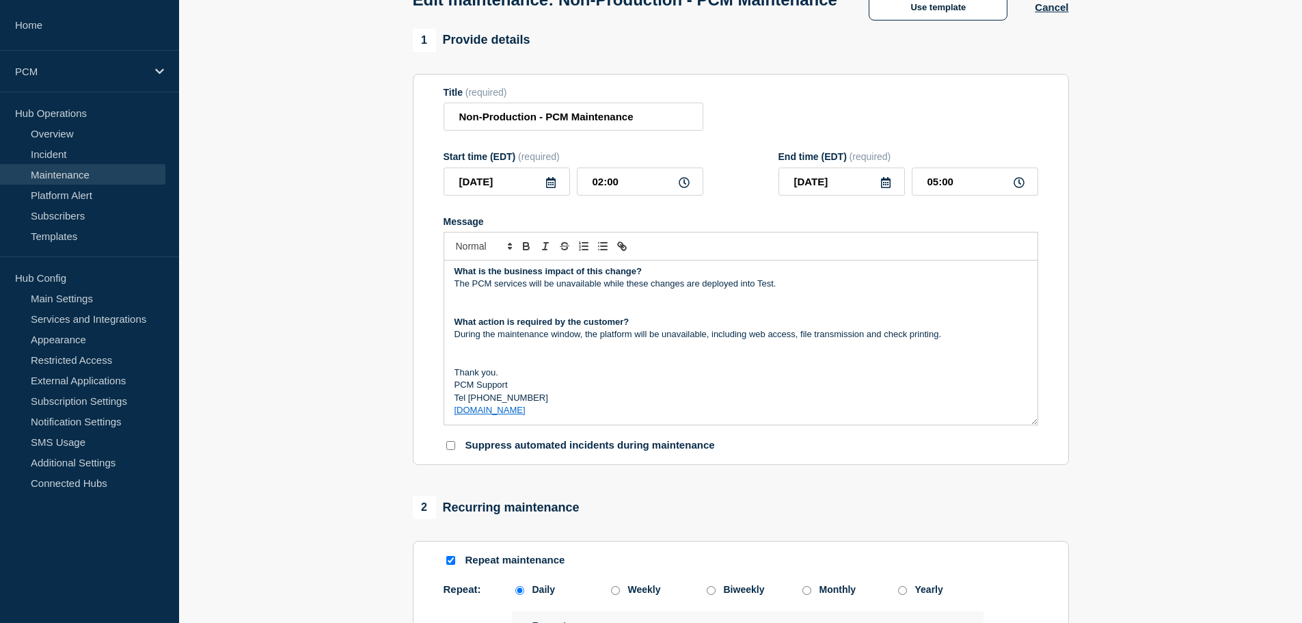
scroll to position [0, 0]
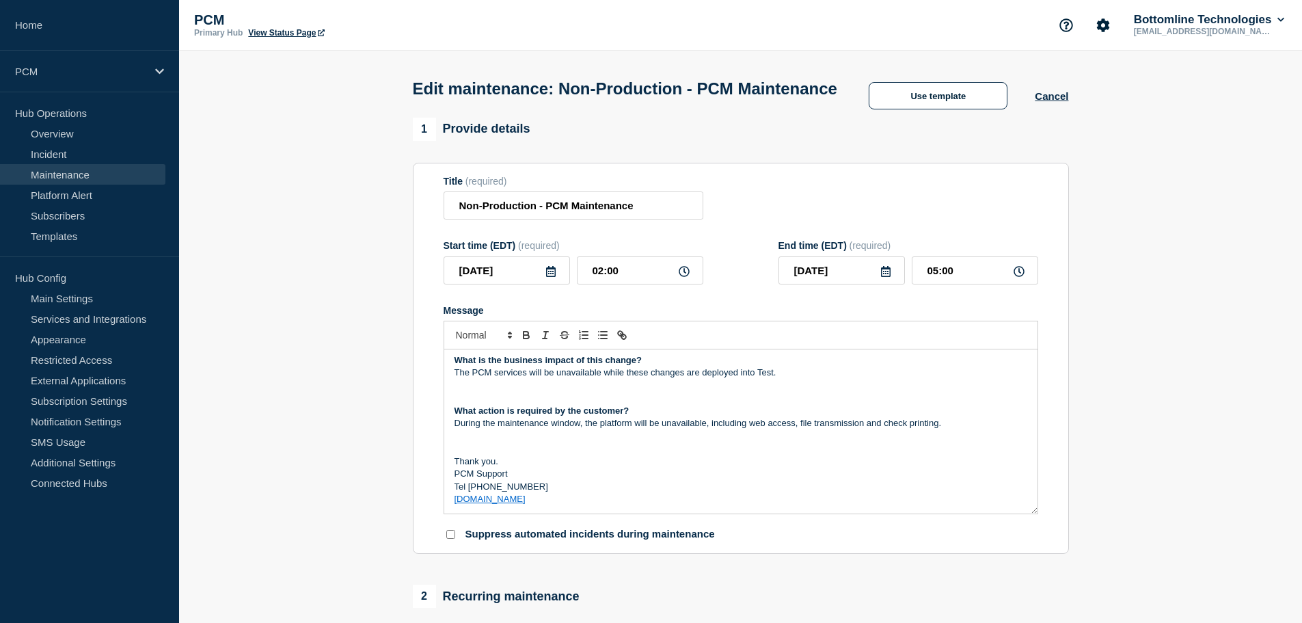
drag, startPoint x: 824, startPoint y: 549, endPoint x: 816, endPoint y: 436, distance: 113.0
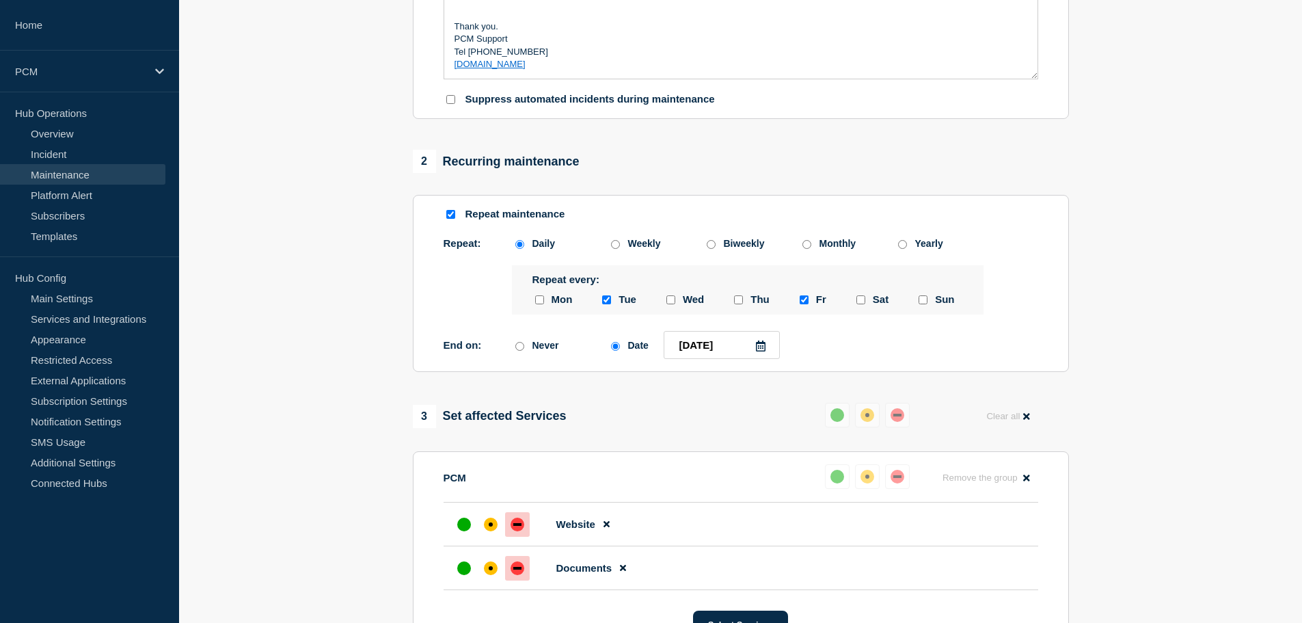
drag, startPoint x: 720, startPoint y: 116, endPoint x: 703, endPoint y: 225, distance: 110.8
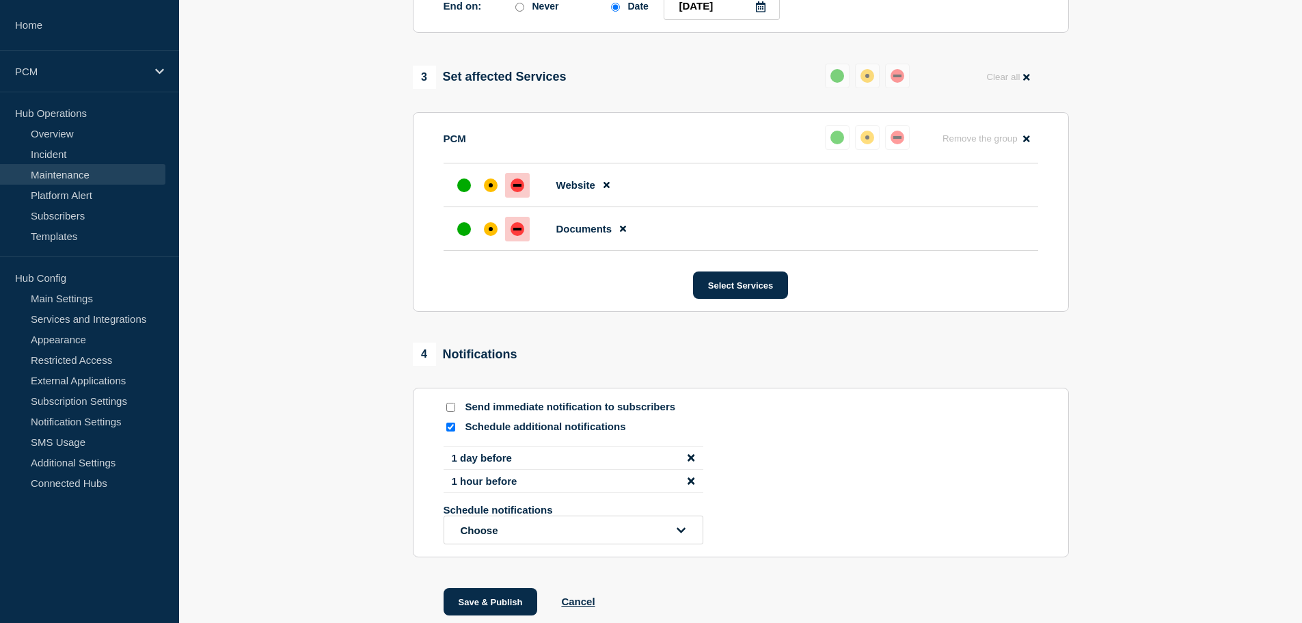
scroll to position [881, 0]
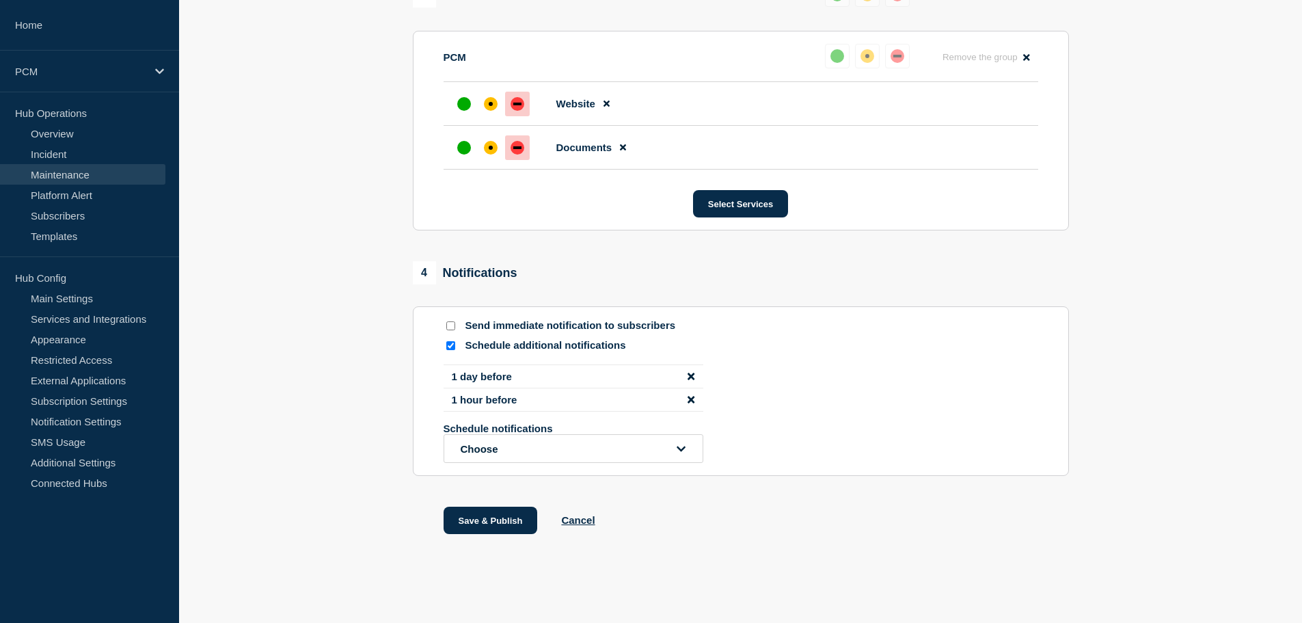
drag, startPoint x: 701, startPoint y: 87, endPoint x: 725, endPoint y: 295, distance: 209.9
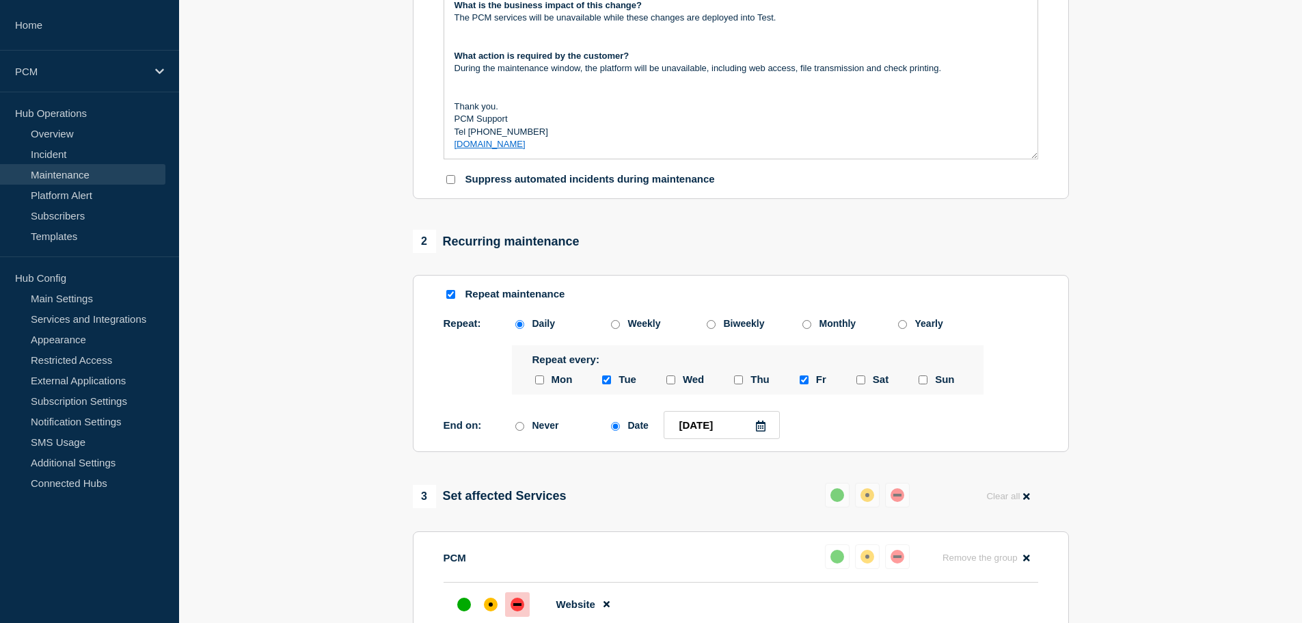
scroll to position [0, 0]
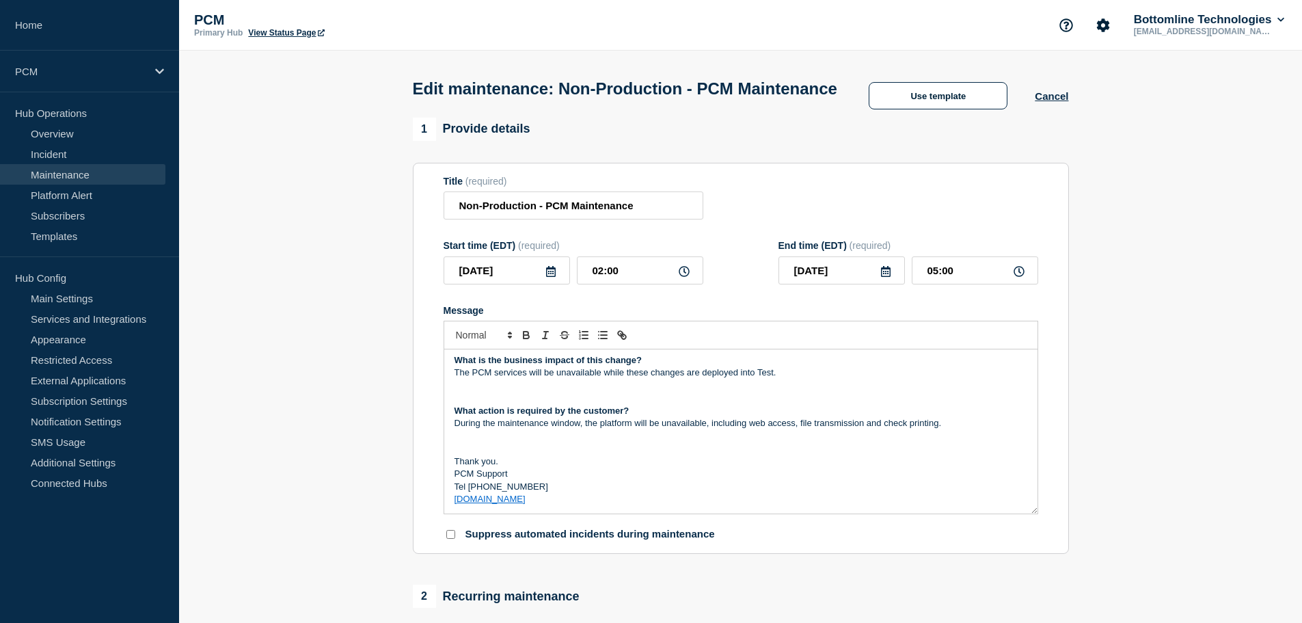
drag, startPoint x: 824, startPoint y: 512, endPoint x: 800, endPoint y: 377, distance: 136.9
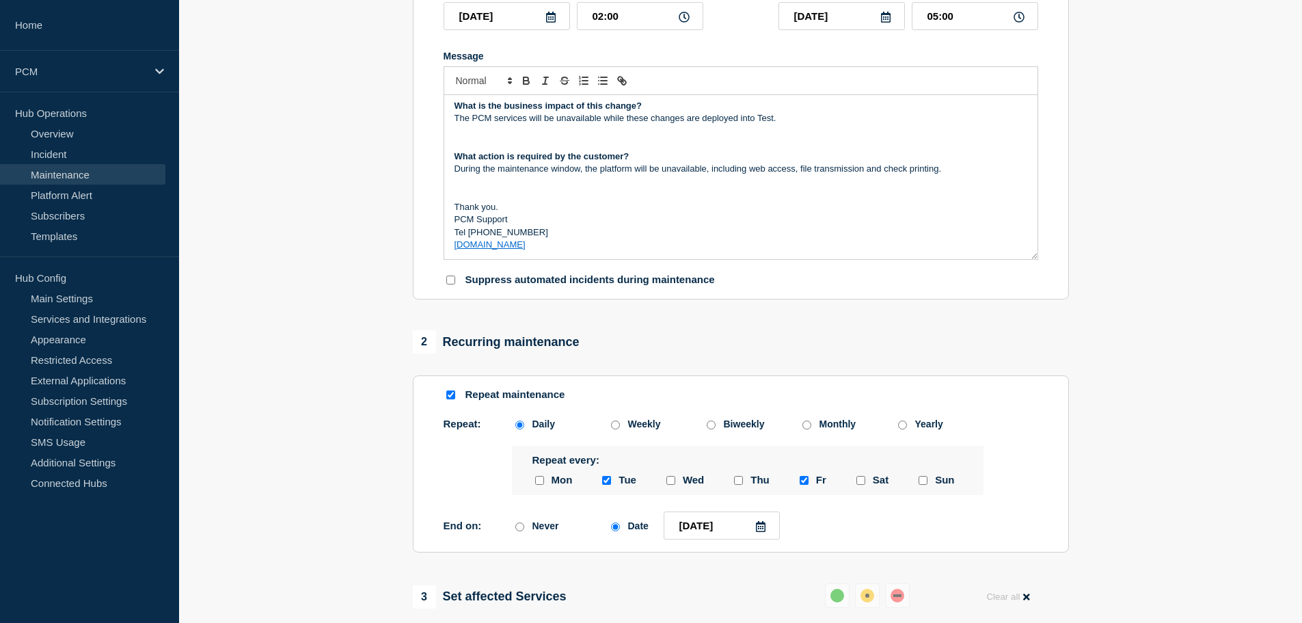
scroll to position [881, 0]
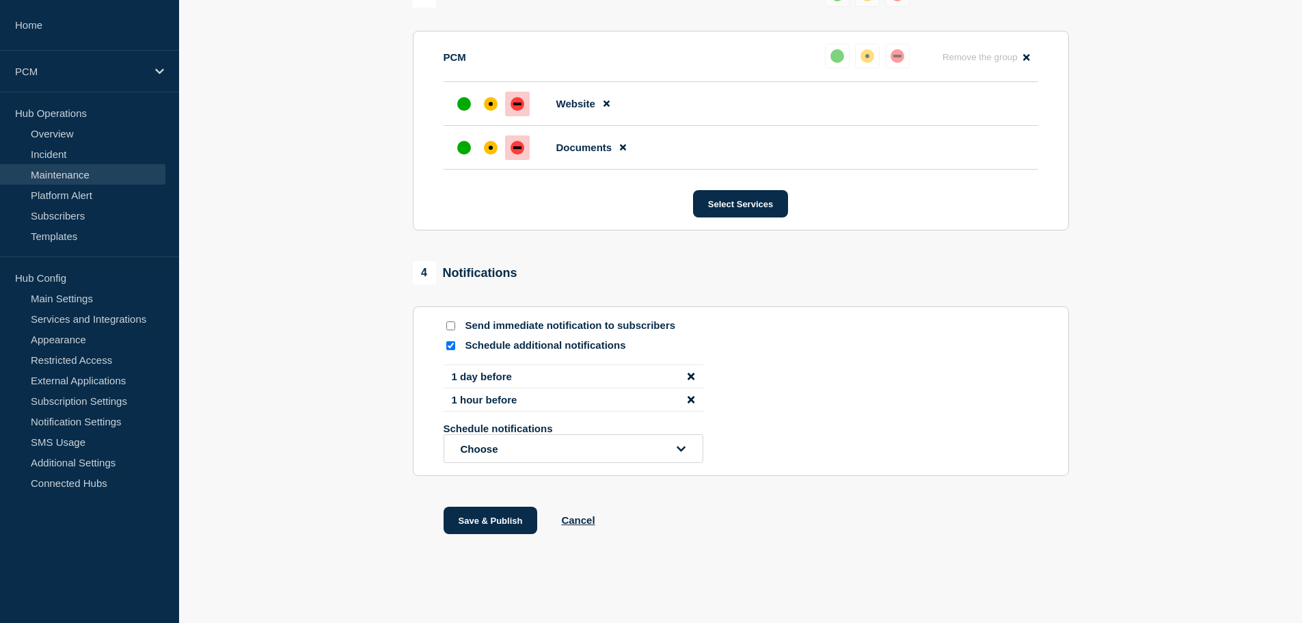
drag, startPoint x: 763, startPoint y: 174, endPoint x: 776, endPoint y: 407, distance: 234.1
drag, startPoint x: 702, startPoint y: 83, endPoint x: 729, endPoint y: 314, distance: 231.9
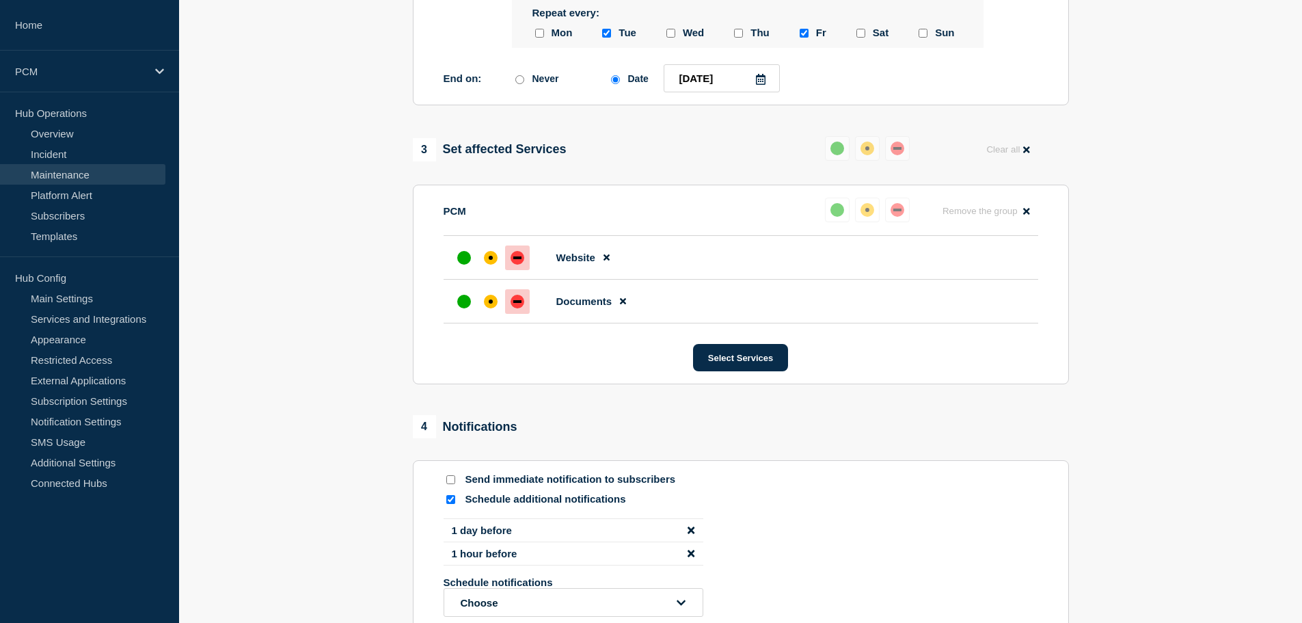
scroll to position [0, 0]
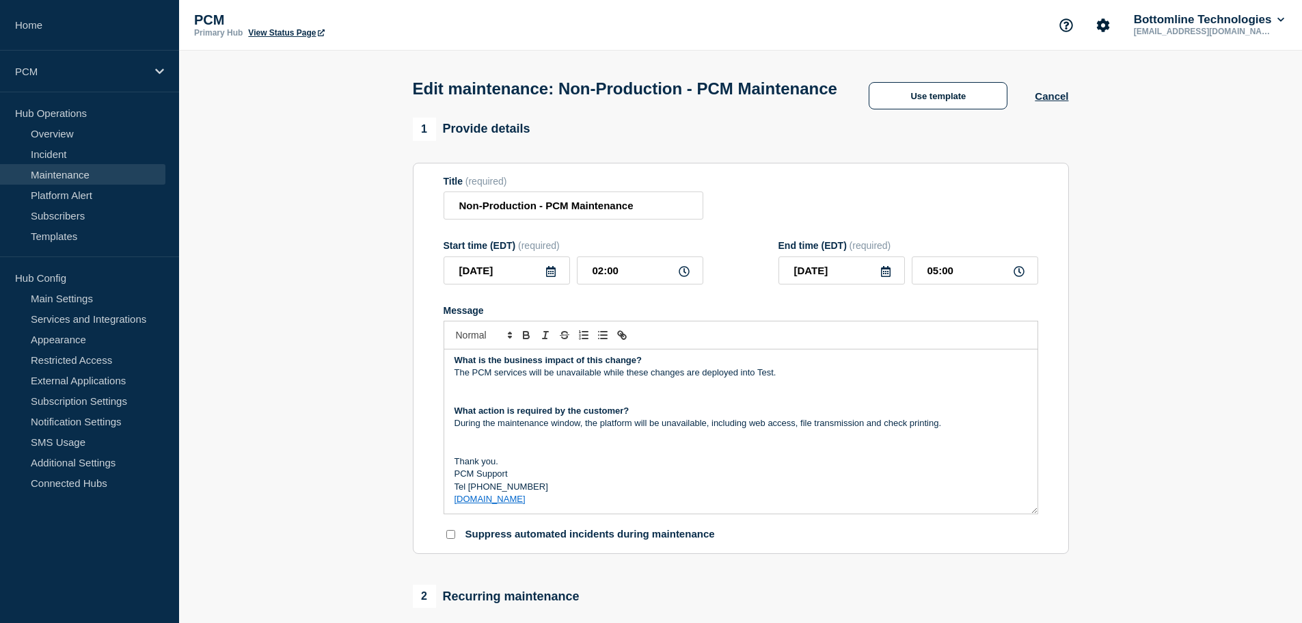
drag, startPoint x: 852, startPoint y: 549, endPoint x: 867, endPoint y: 295, distance: 254.7
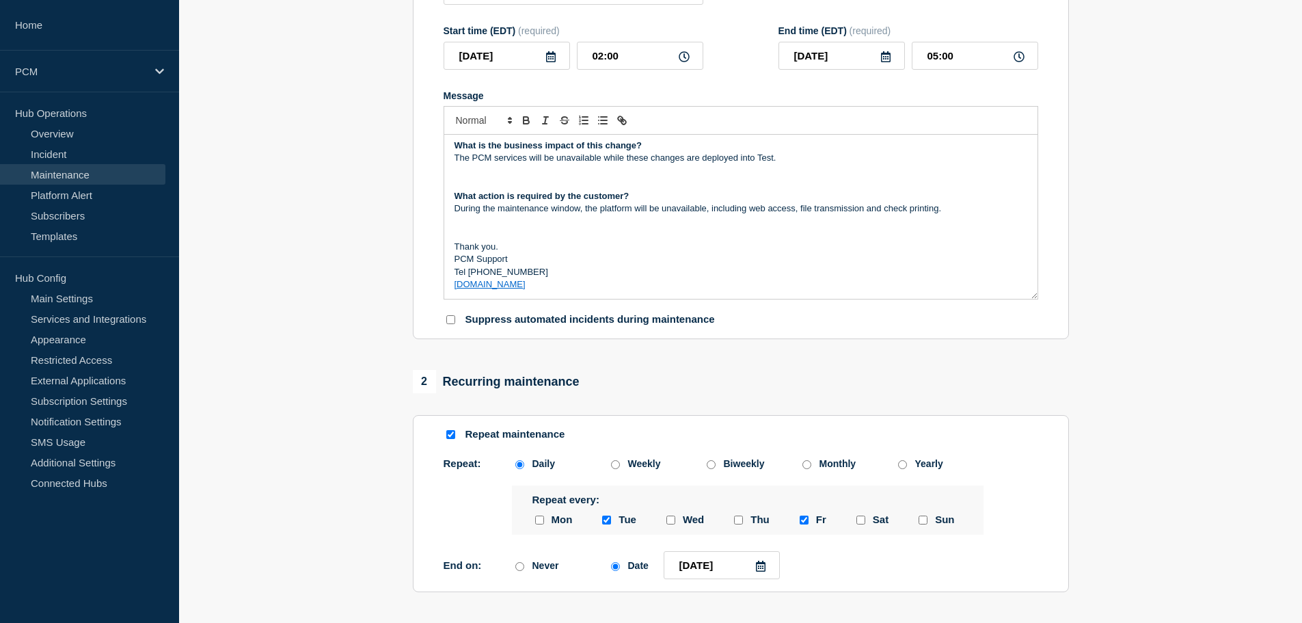
scroll to position [881, 0]
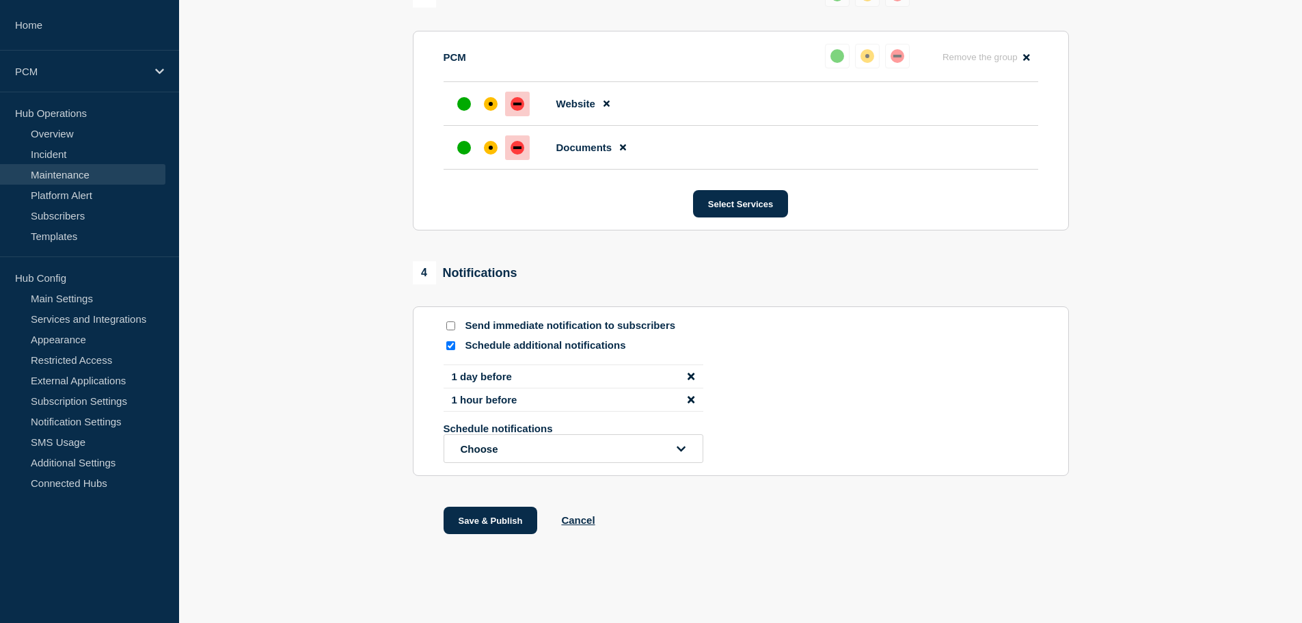
drag, startPoint x: 762, startPoint y: 107, endPoint x: 805, endPoint y: 405, distance: 301.8
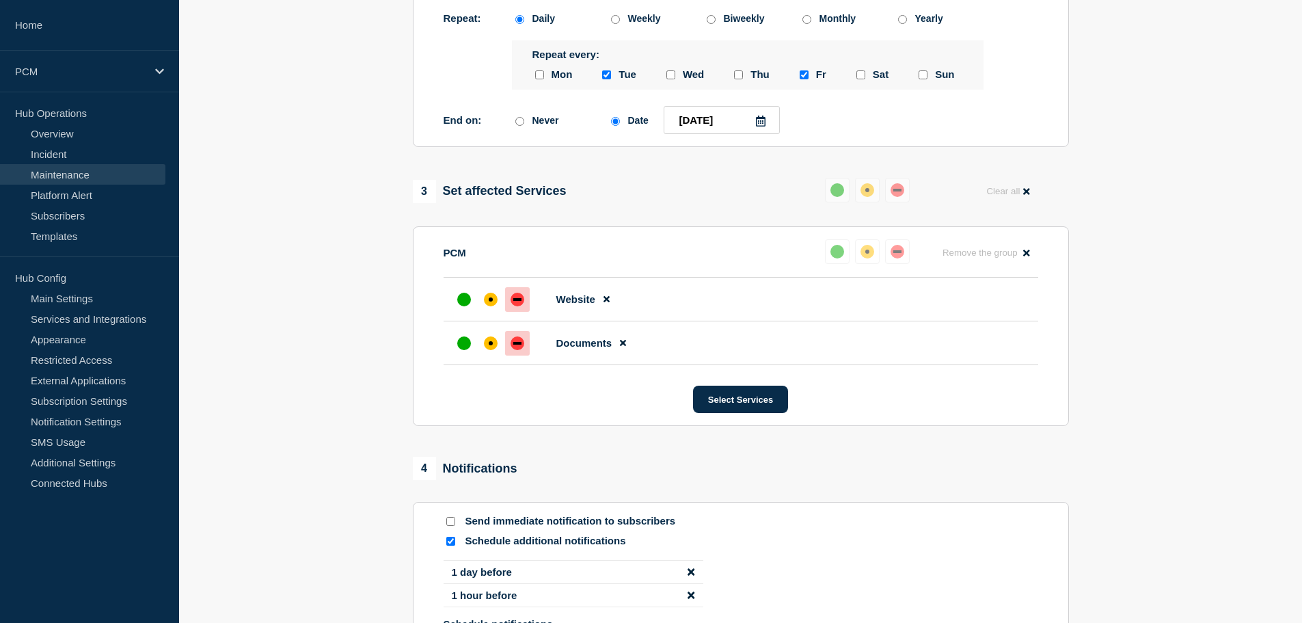
scroll to position [0, 0]
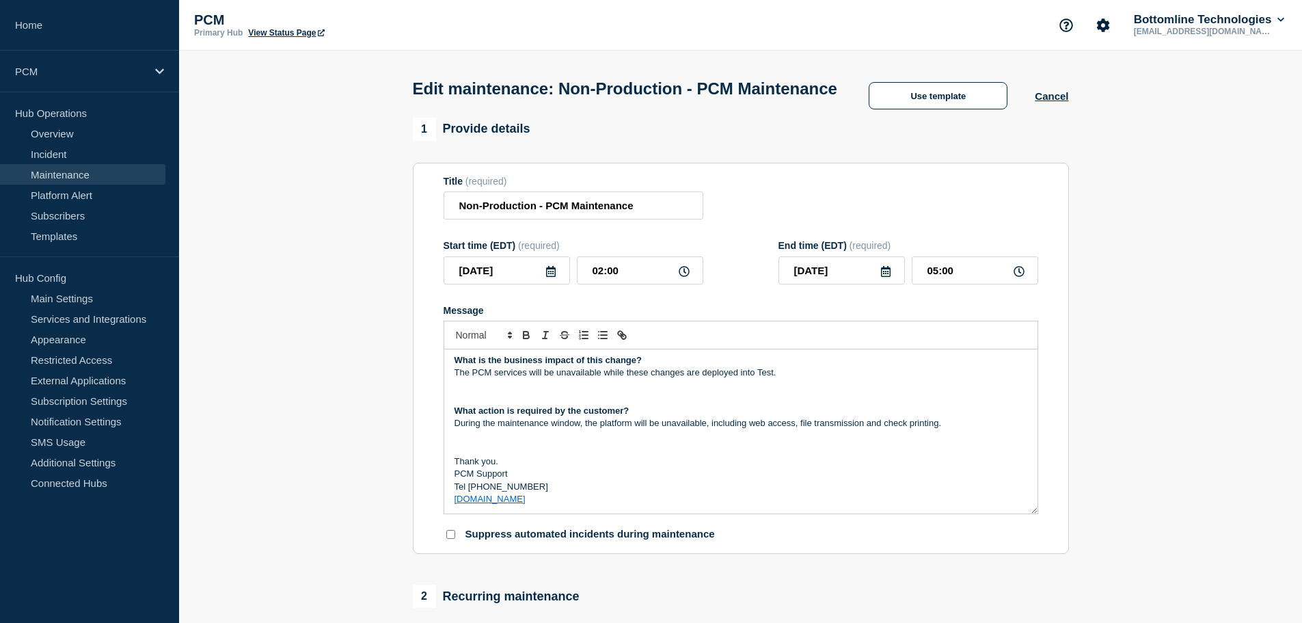
drag, startPoint x: 829, startPoint y: 548, endPoint x: 790, endPoint y: 267, distance: 283.0
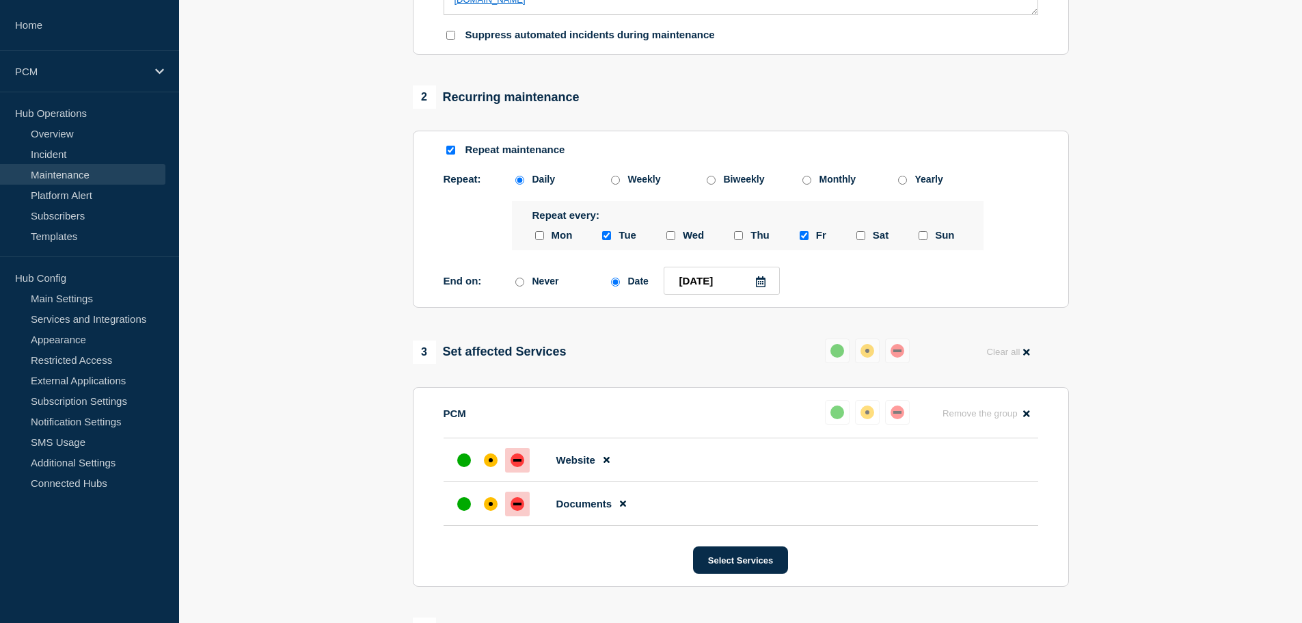
scroll to position [881, 0]
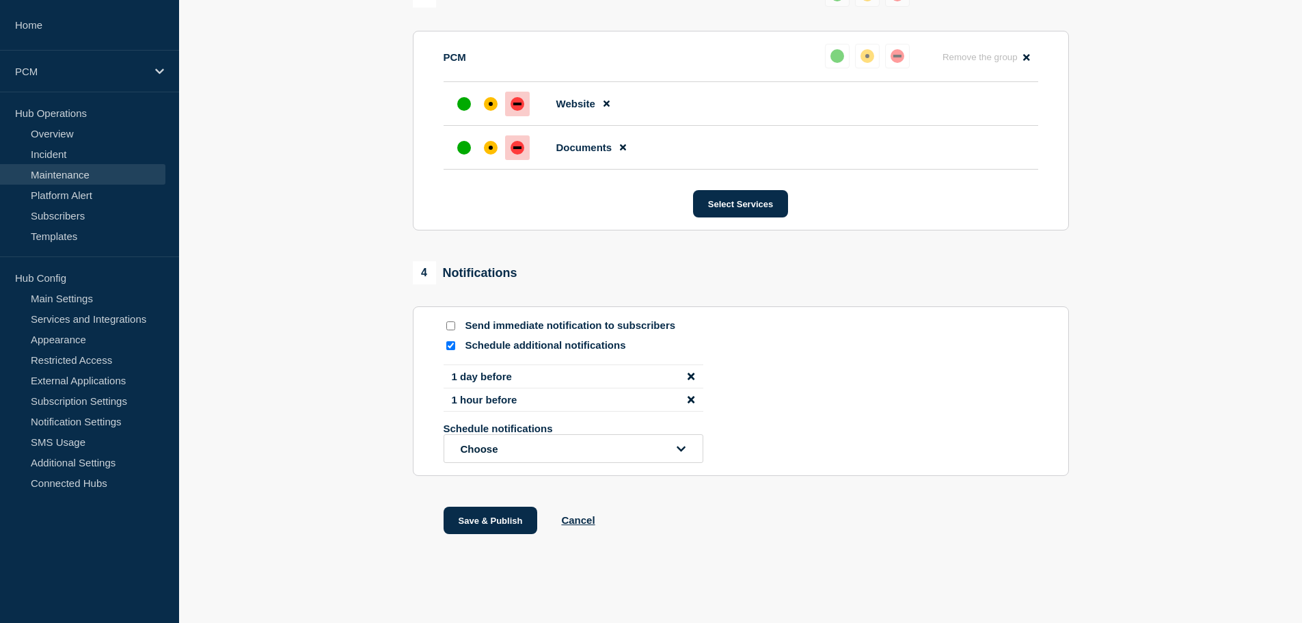
drag, startPoint x: 746, startPoint y: 159, endPoint x: 684, endPoint y: 475, distance: 322.6
click at [463, 520] on button "Save & Publish" at bounding box center [491, 520] width 94 height 27
